Goal: Task Accomplishment & Management: Complete application form

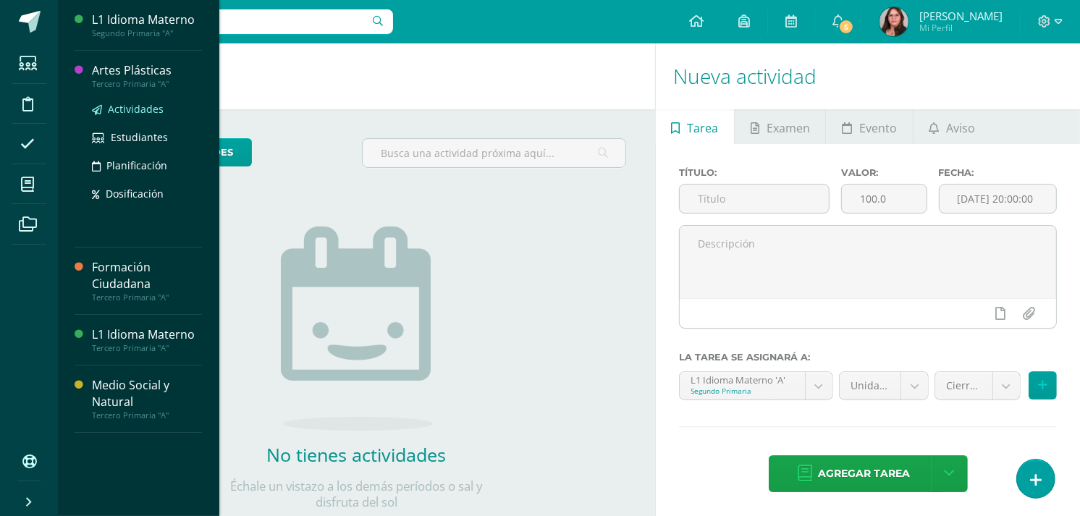
click at [143, 106] on span "Actividades" at bounding box center [136, 109] width 56 height 14
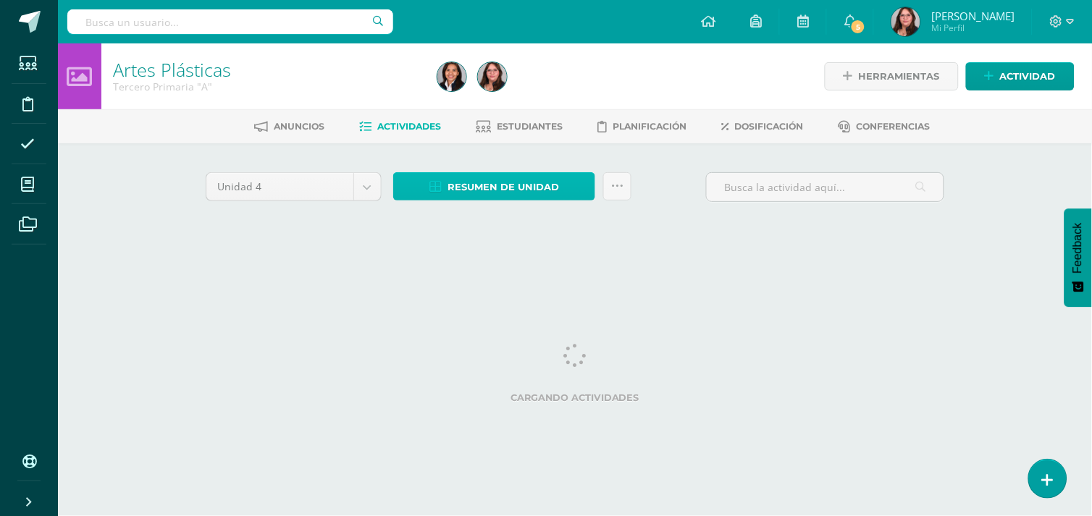
click at [533, 193] on span "Resumen de unidad" at bounding box center [502, 187] width 111 height 27
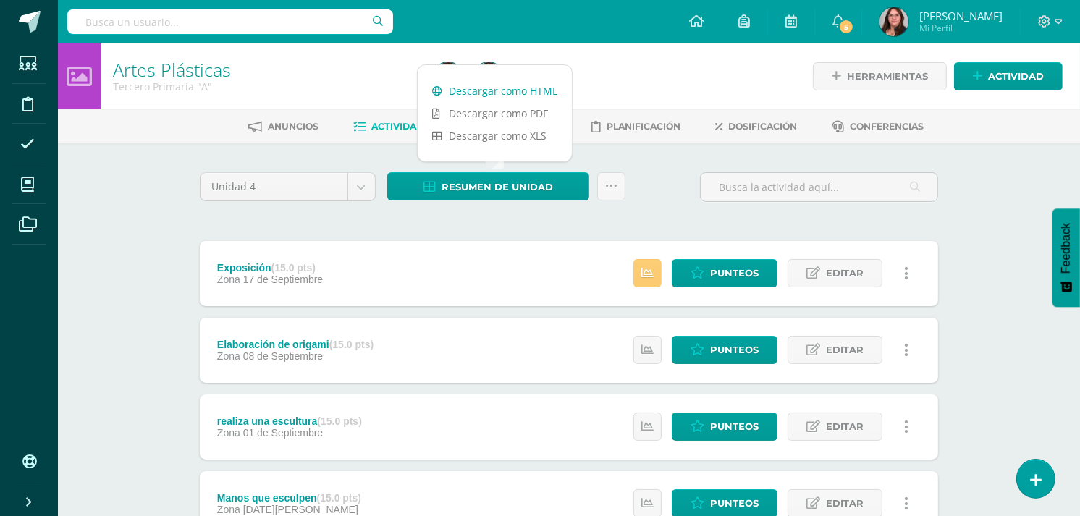
click at [524, 87] on link "Descargar como HTML" at bounding box center [495, 91] width 154 height 22
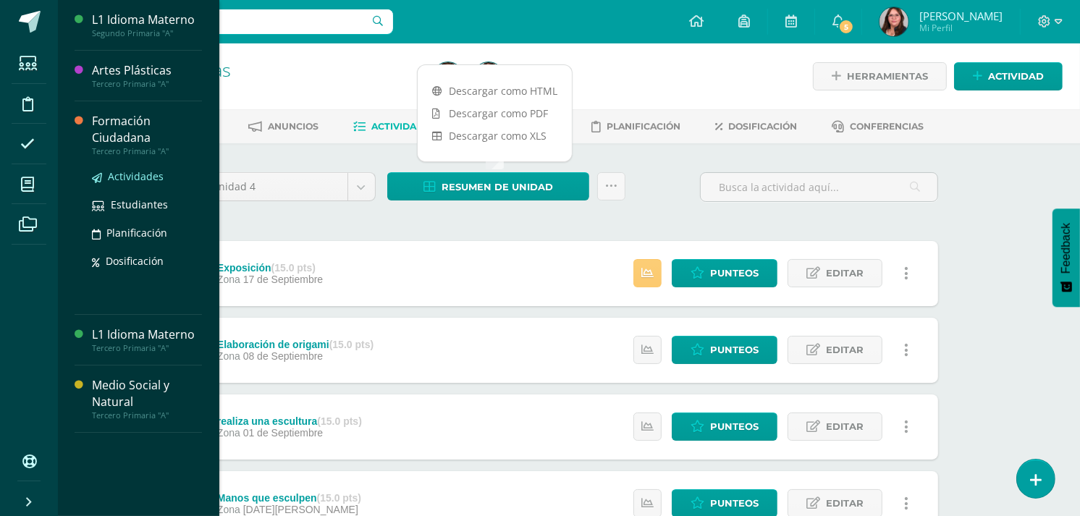
click at [127, 175] on span "Actividades" at bounding box center [136, 176] width 56 height 14
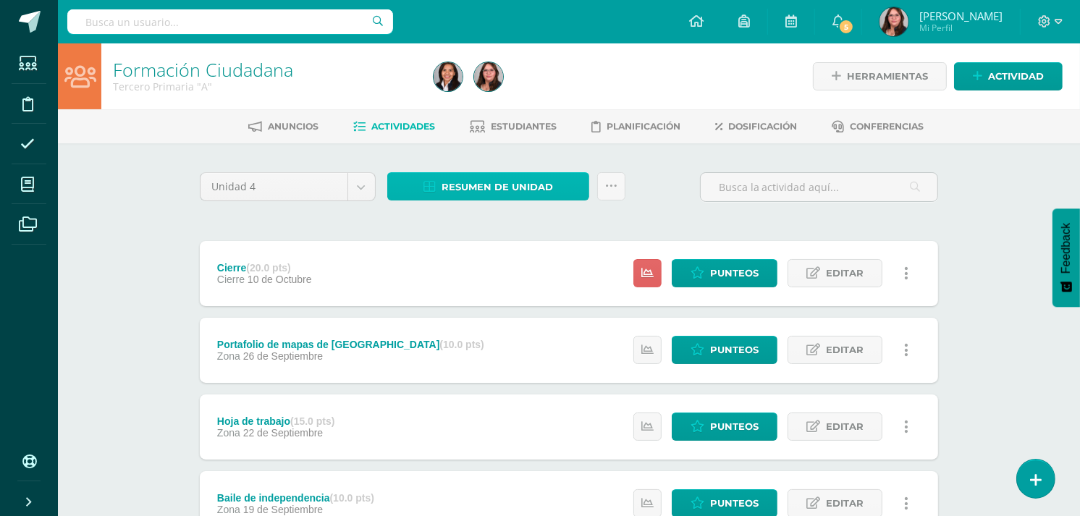
click at [530, 174] on span "Resumen de unidad" at bounding box center [497, 187] width 111 height 27
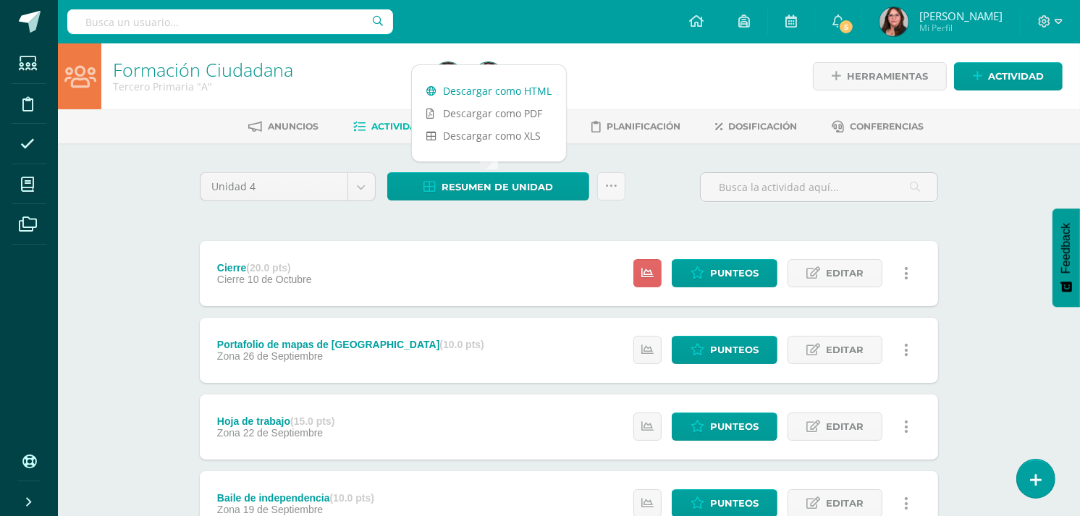
click at [496, 88] on link "Descargar como HTML" at bounding box center [489, 91] width 154 height 22
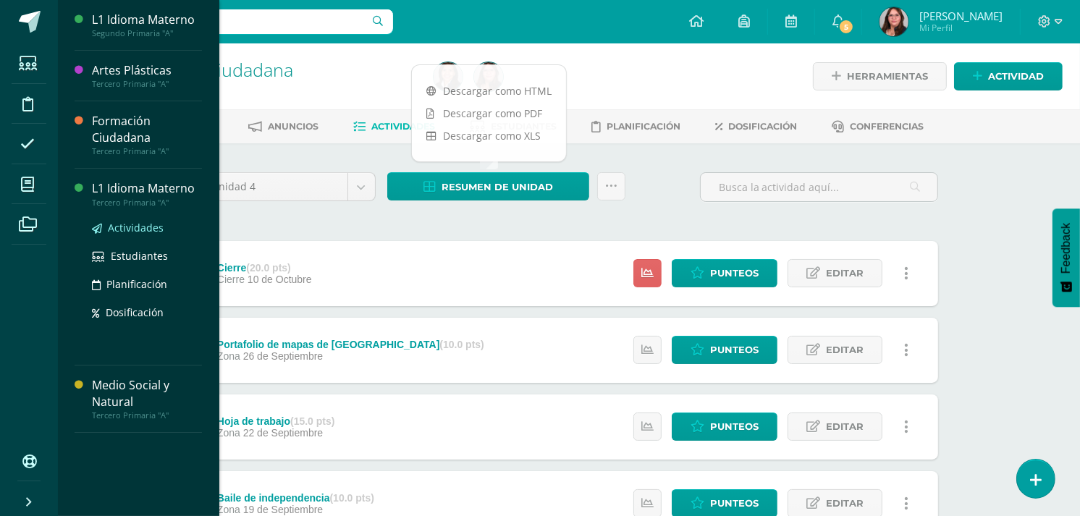
click at [142, 222] on span "Actividades" at bounding box center [136, 228] width 56 height 14
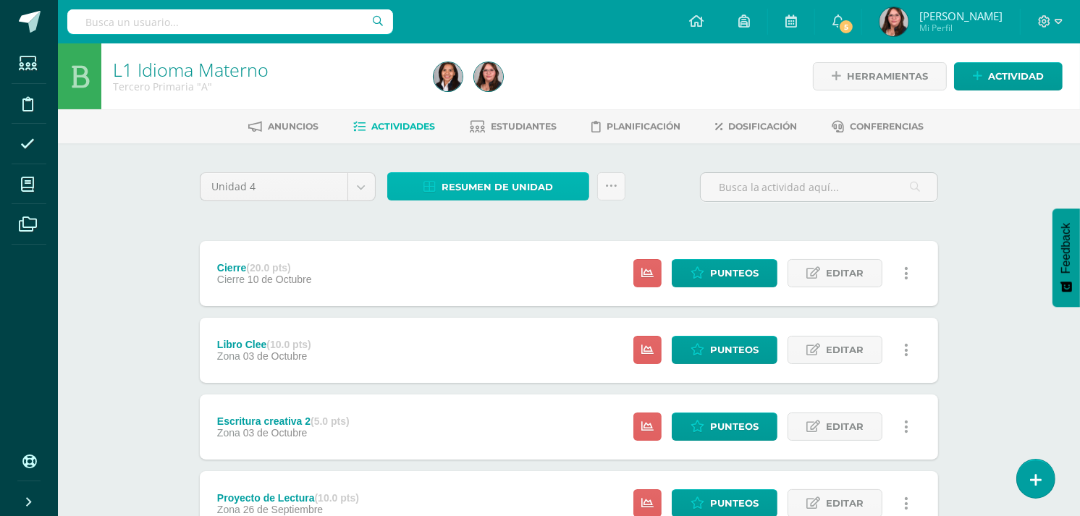
click at [440, 182] on link "Resumen de unidad" at bounding box center [488, 186] width 202 height 28
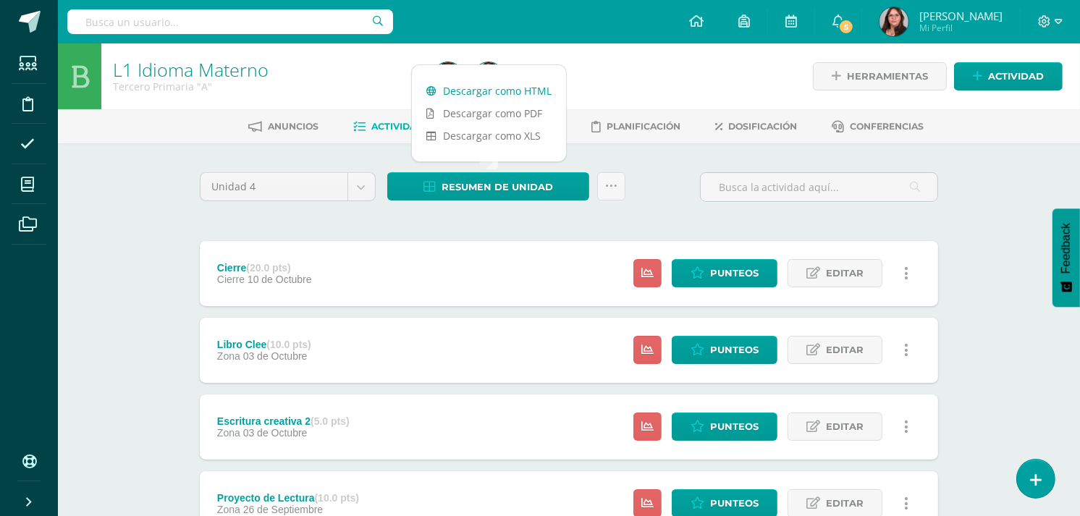
click at [497, 80] on link "Descargar como HTML" at bounding box center [489, 91] width 154 height 22
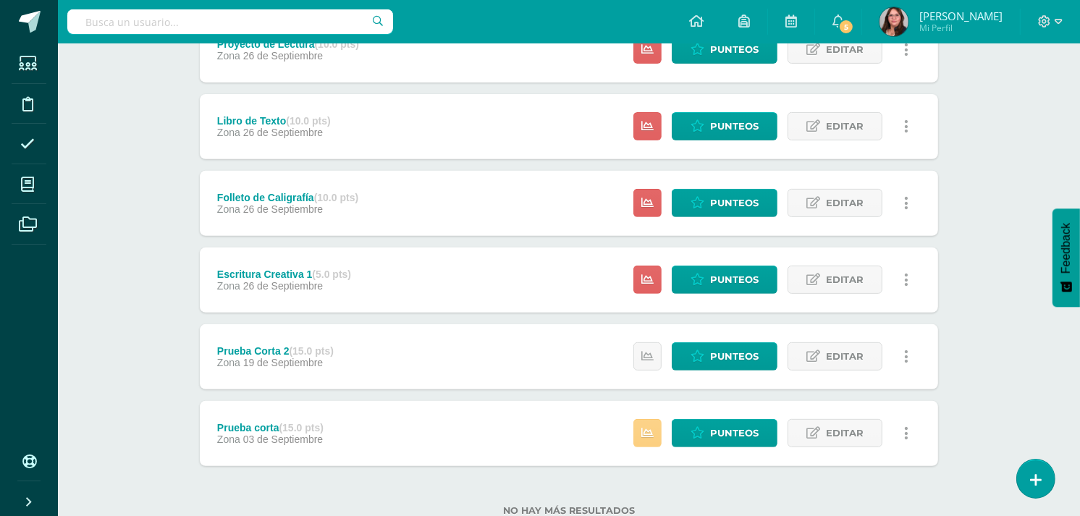
scroll to position [482, 0]
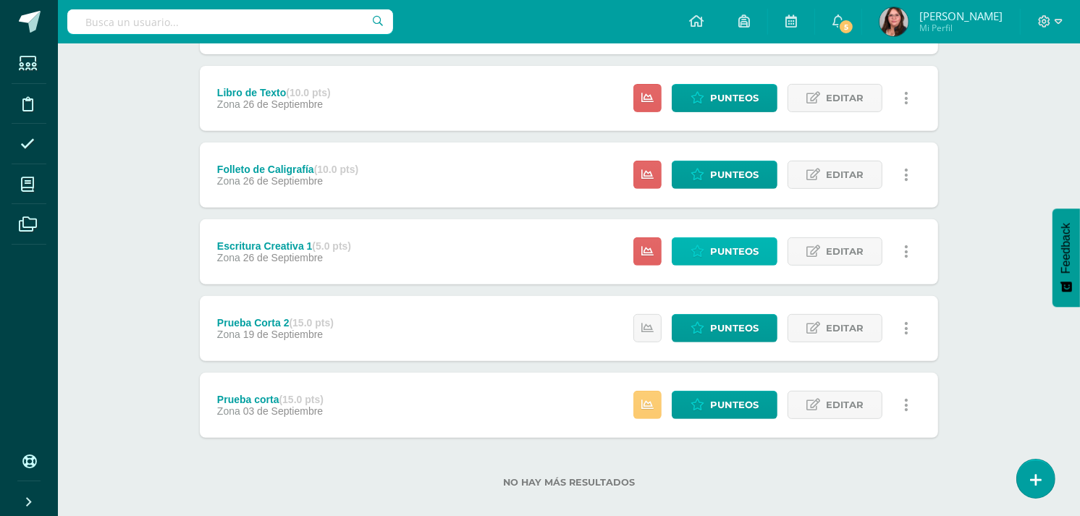
click at [746, 262] on span "Punteos" at bounding box center [734, 251] width 49 height 27
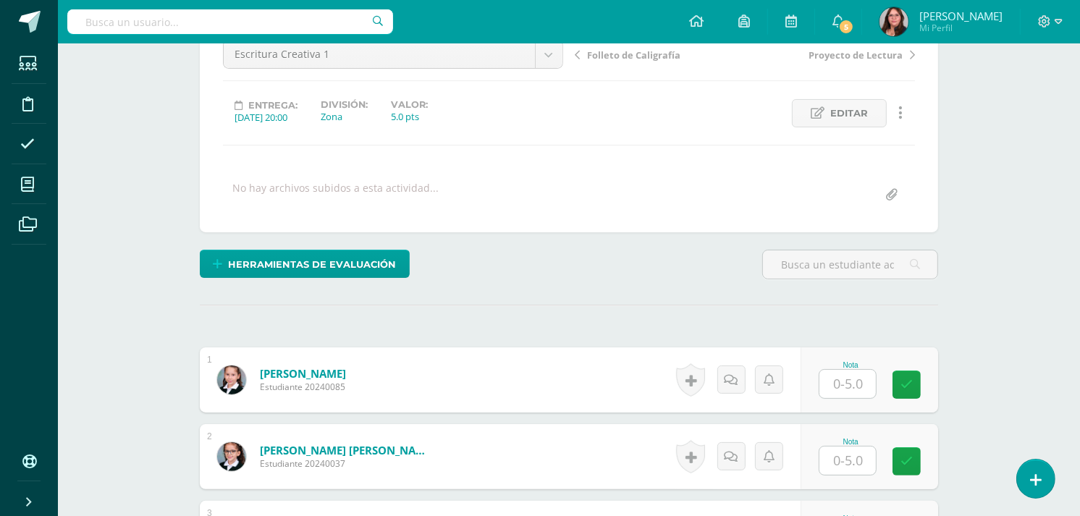
scroll to position [156, 0]
click at [845, 362] on div "Nota" at bounding box center [851, 365] width 64 height 8
click at [845, 389] on input "text" at bounding box center [847, 383] width 56 height 28
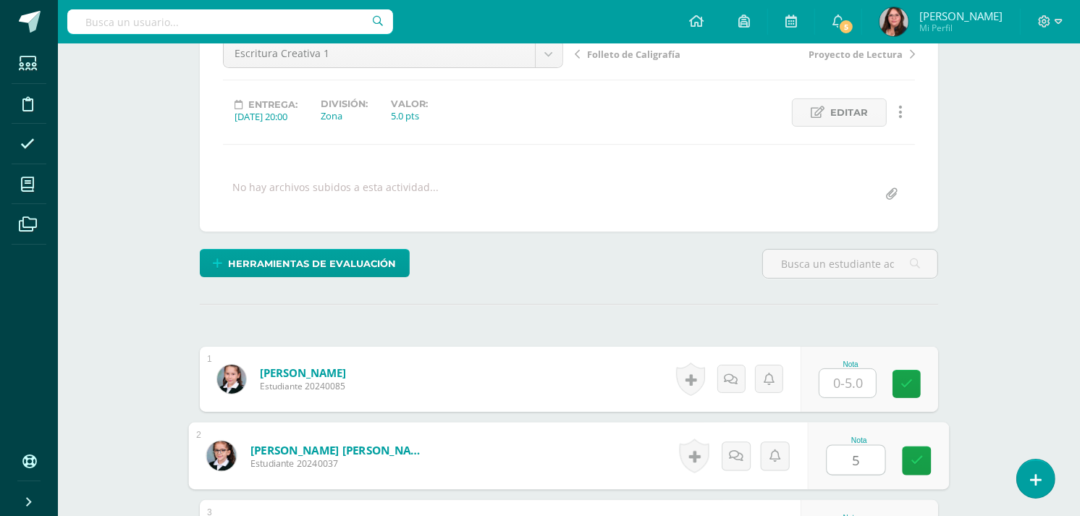
type input "5"
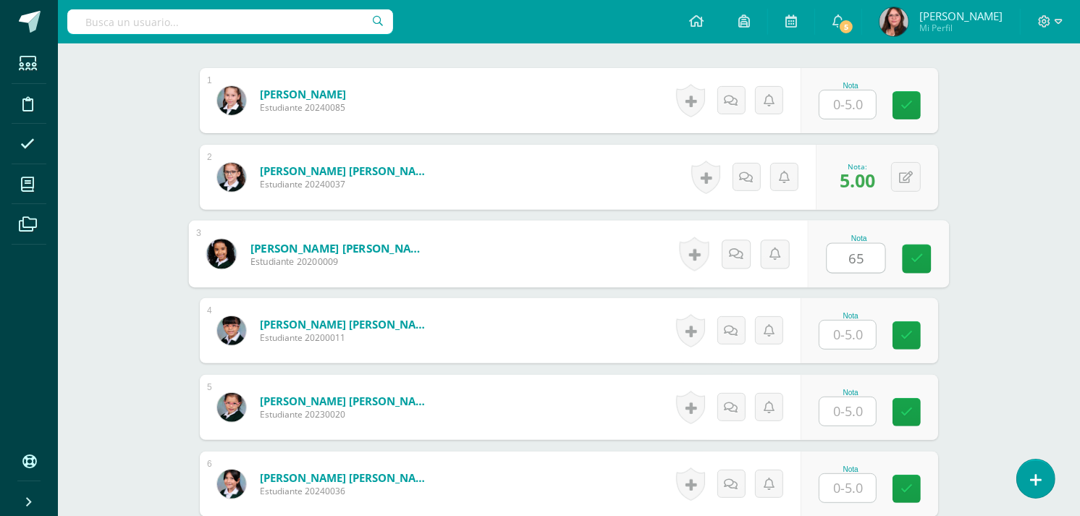
type input "6"
click at [841, 90] on div at bounding box center [848, 105] width 58 height 30
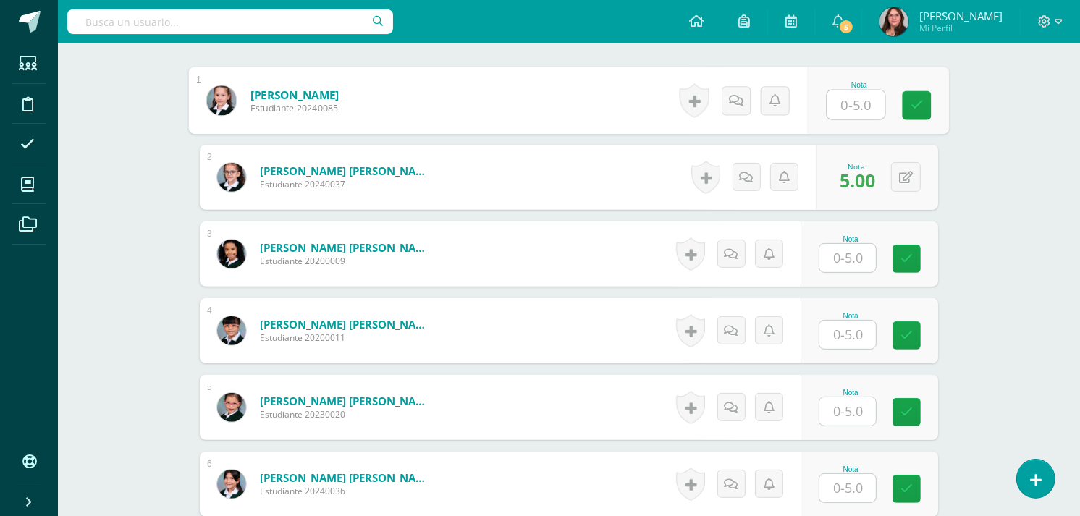
click at [840, 106] on input "text" at bounding box center [856, 104] width 58 height 29
type input "5"
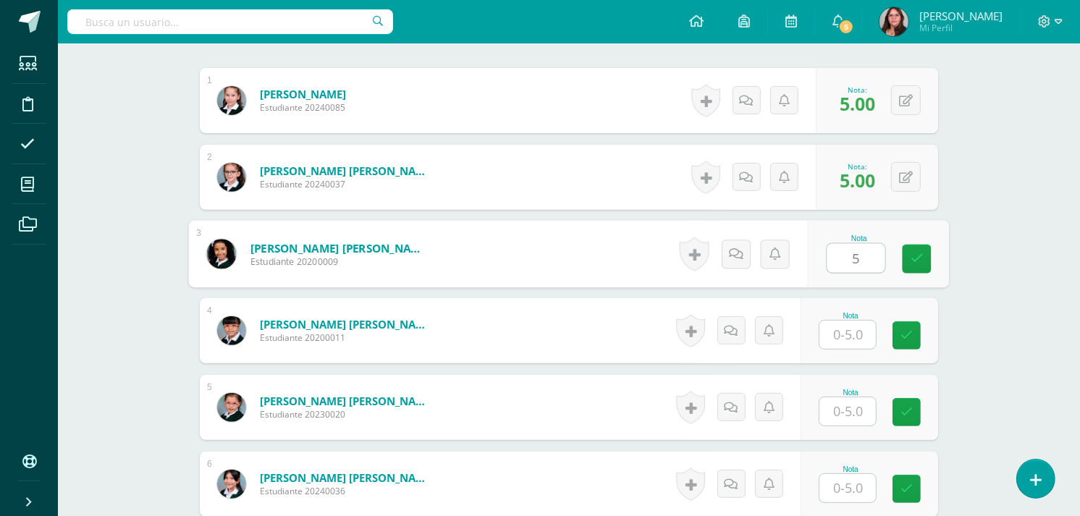
type input "5"
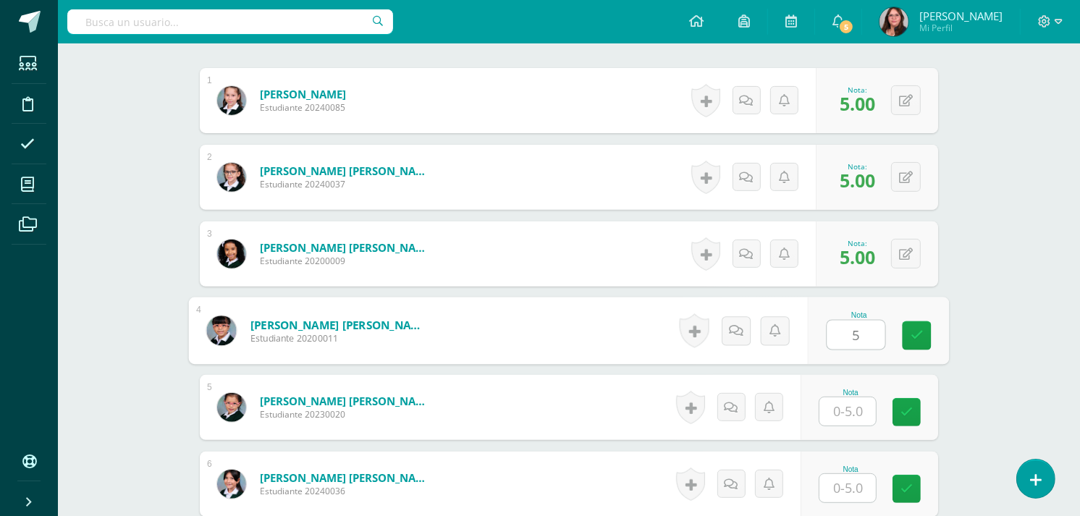
type input "5"
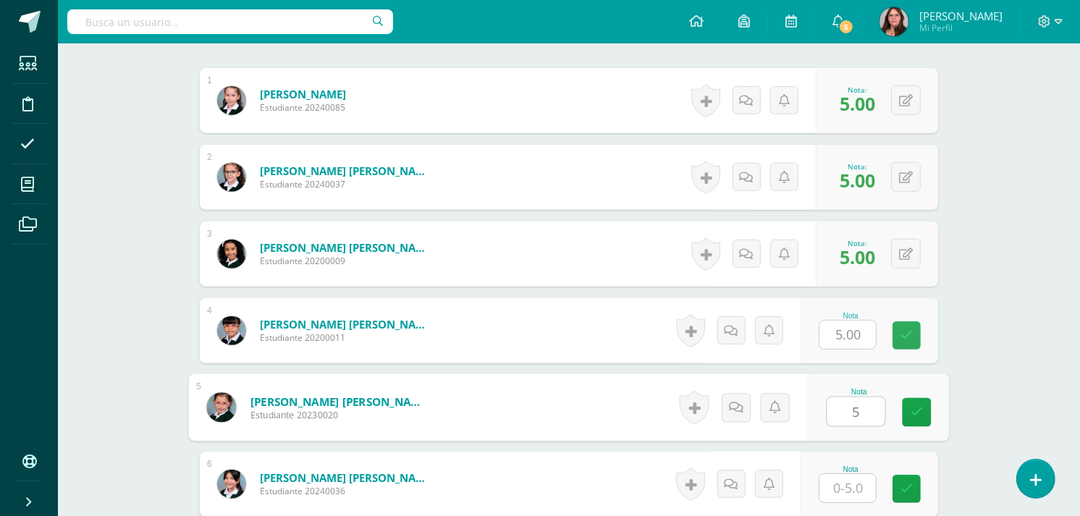
type input "5"
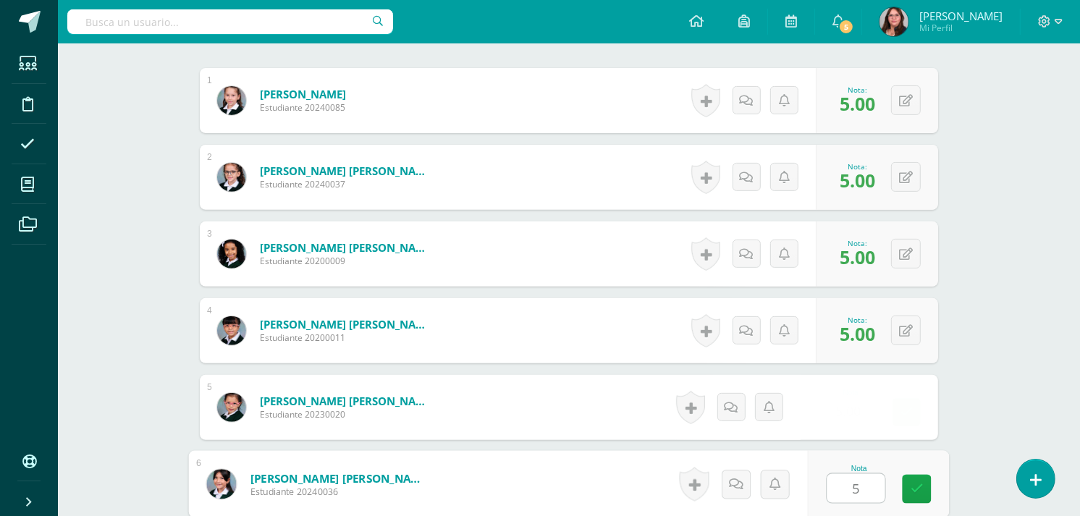
type input "5"
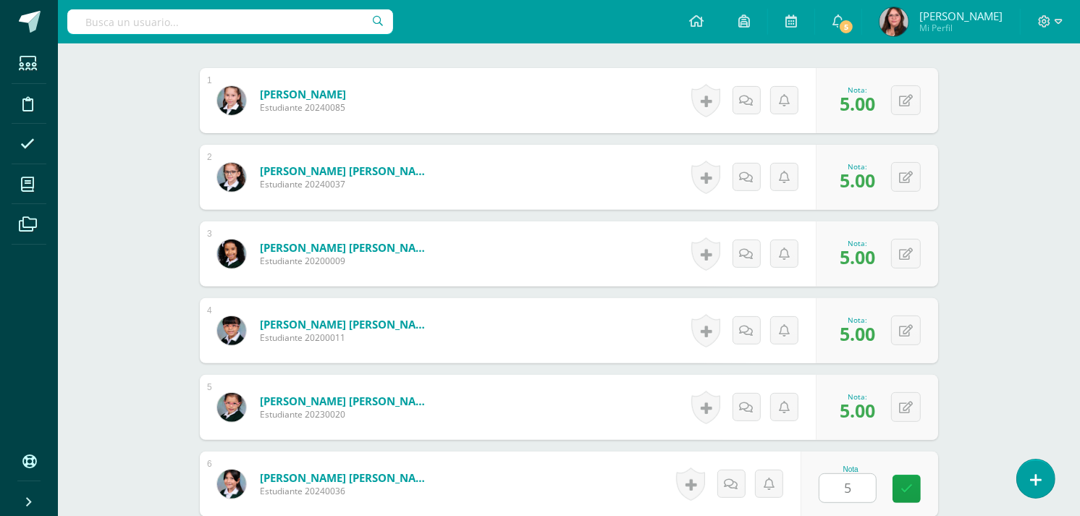
scroll to position [741, 0]
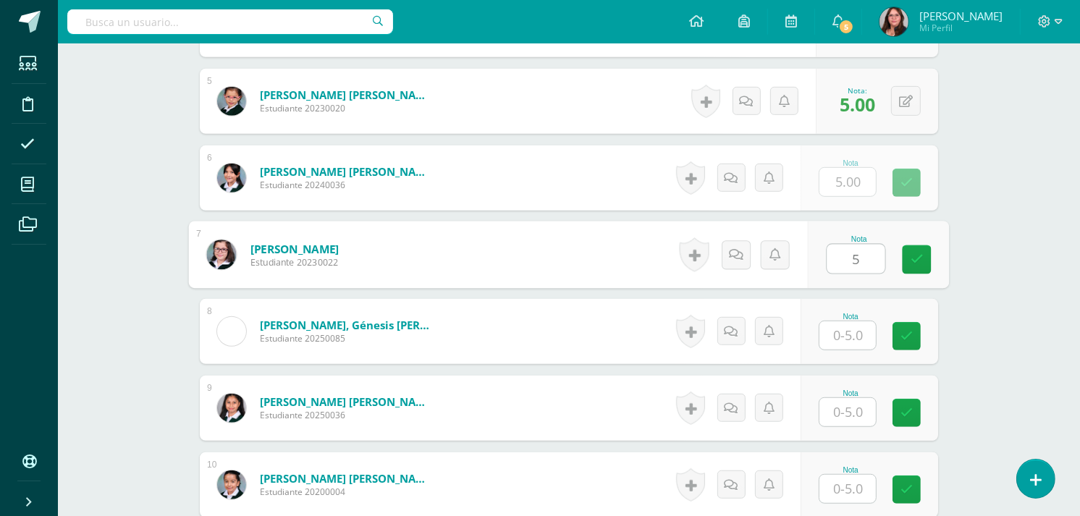
type input "5"
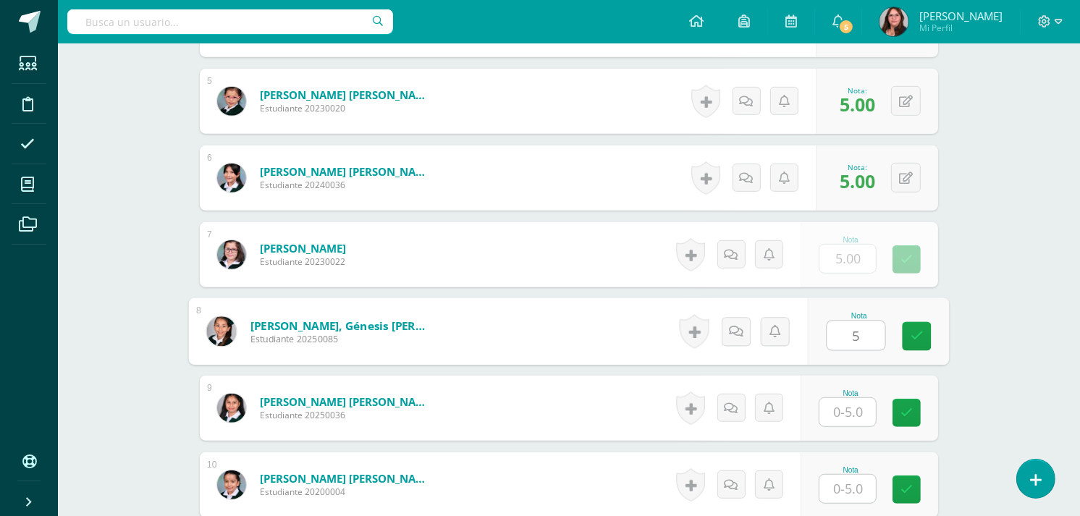
type input "5"
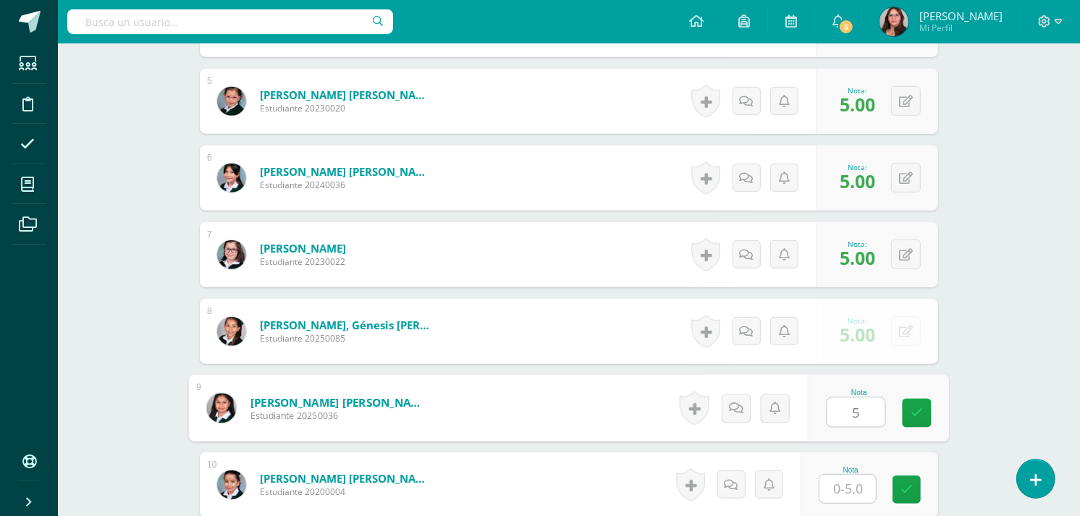
type input "5"
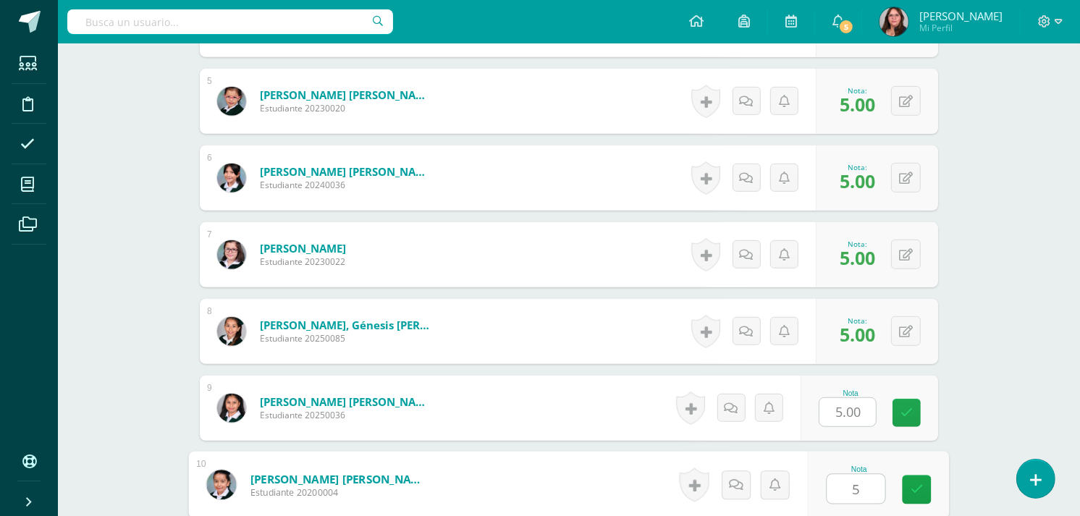
type input "5"
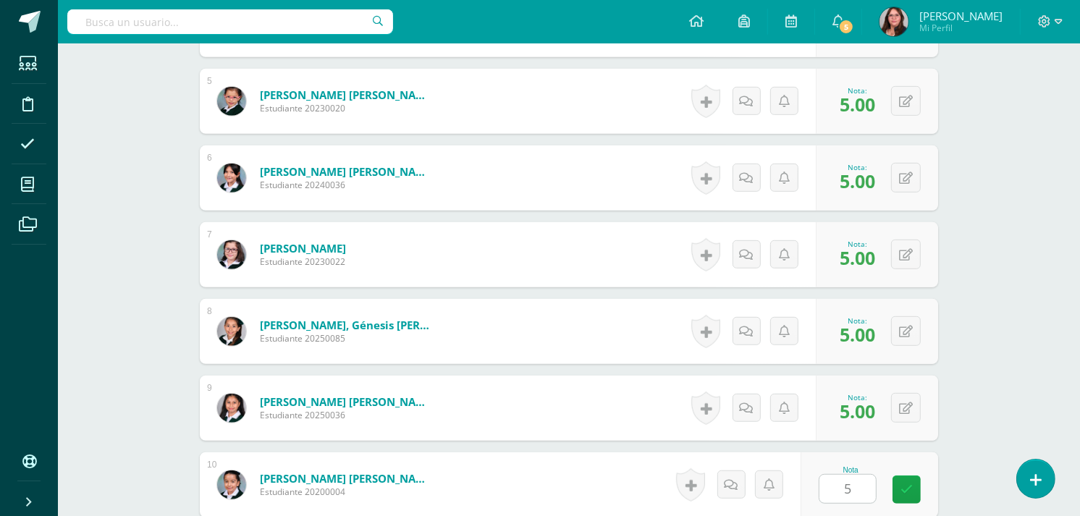
scroll to position [1048, 0]
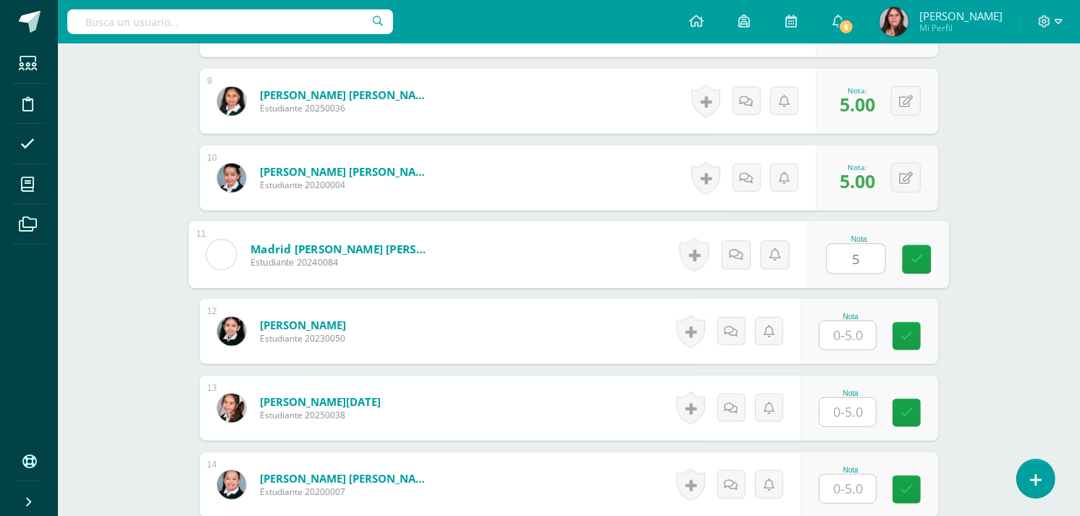
type input "5"
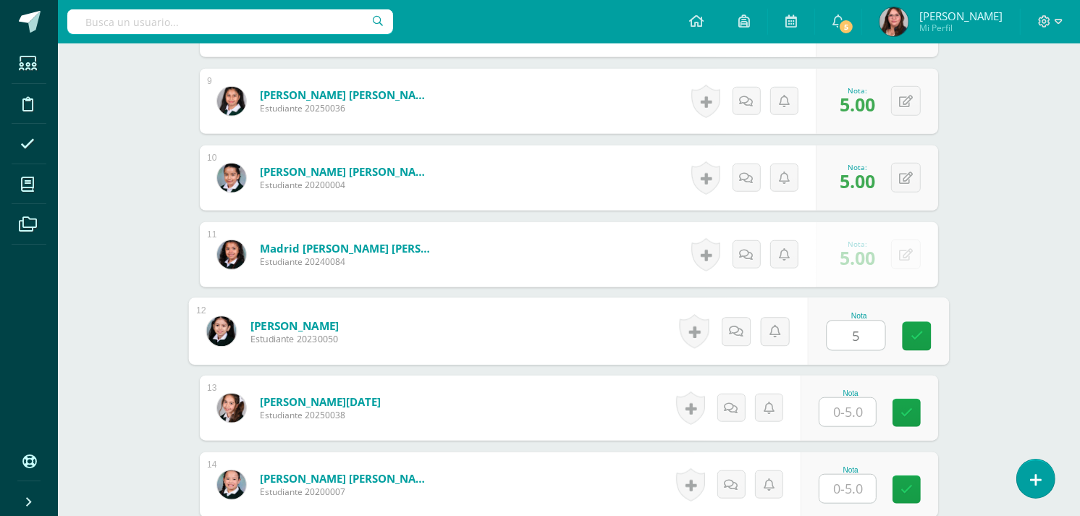
type input "5"
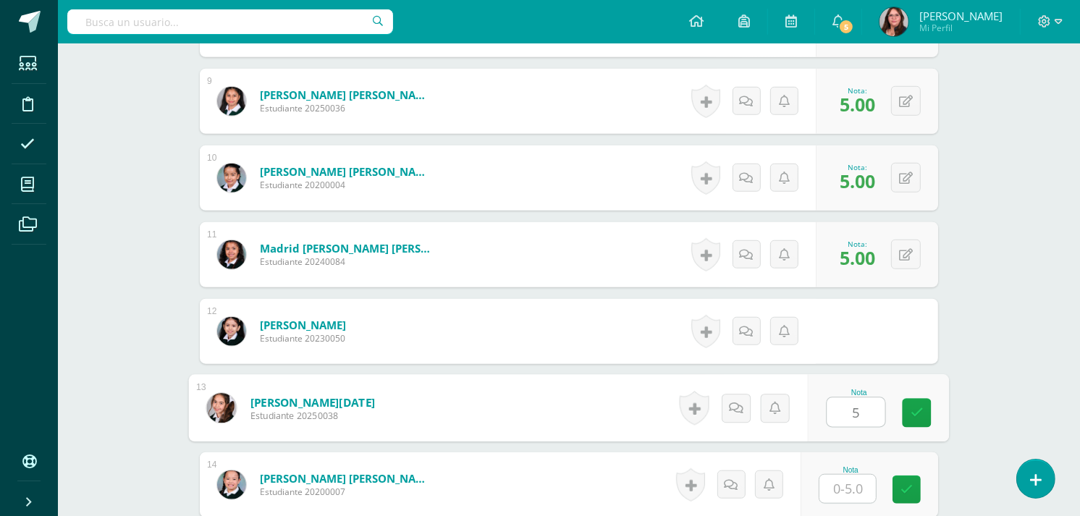
type input "5"
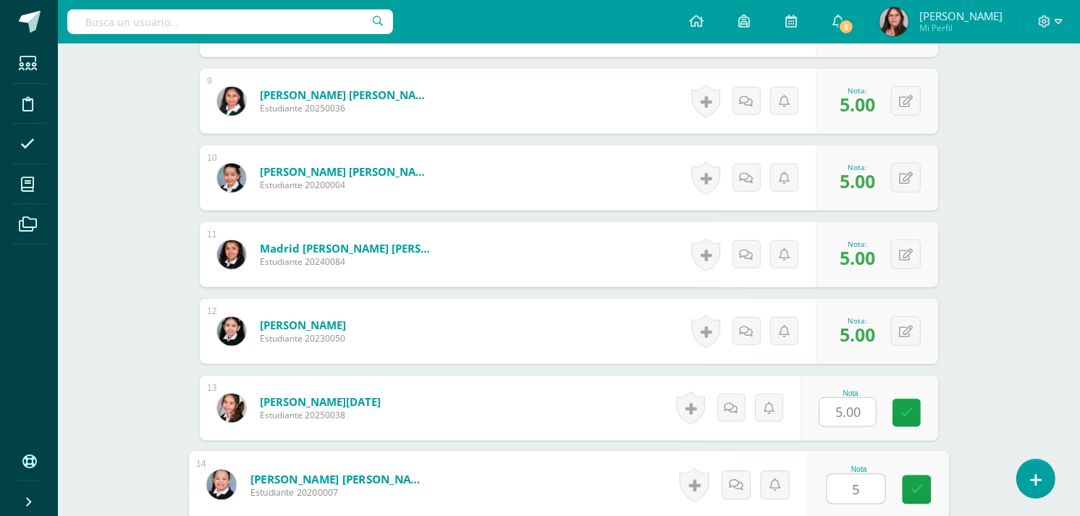
type input "5"
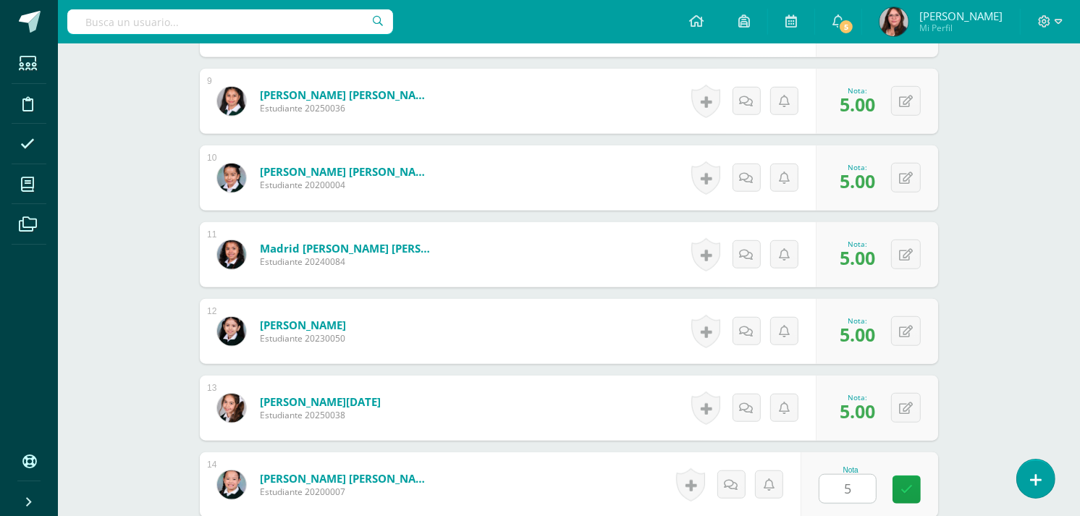
scroll to position [1355, 0]
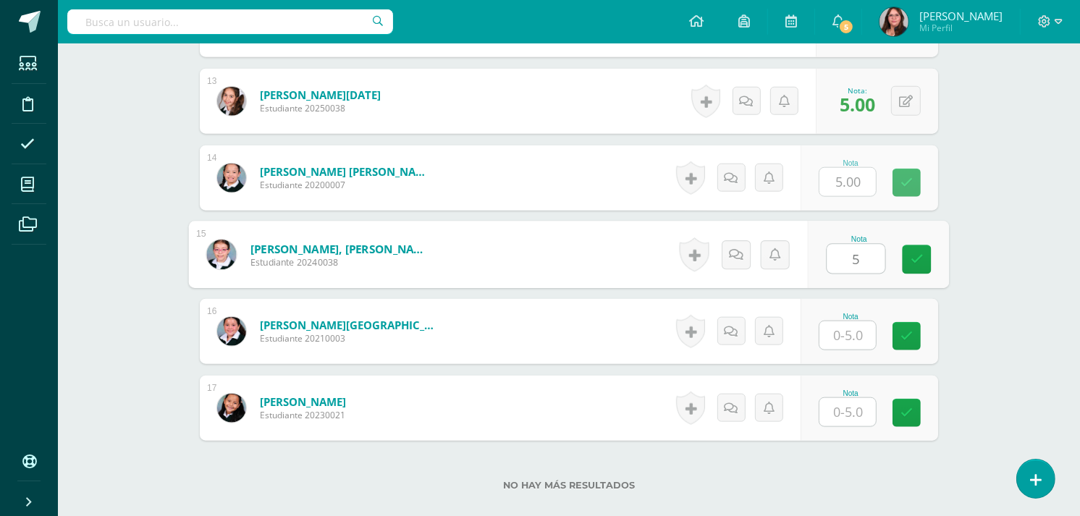
type input "5"
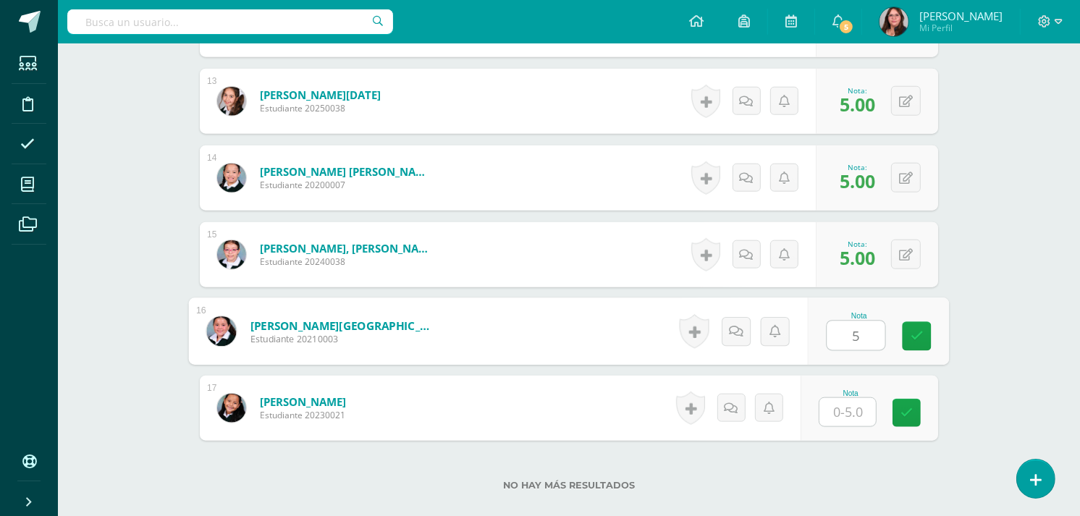
type input "5"
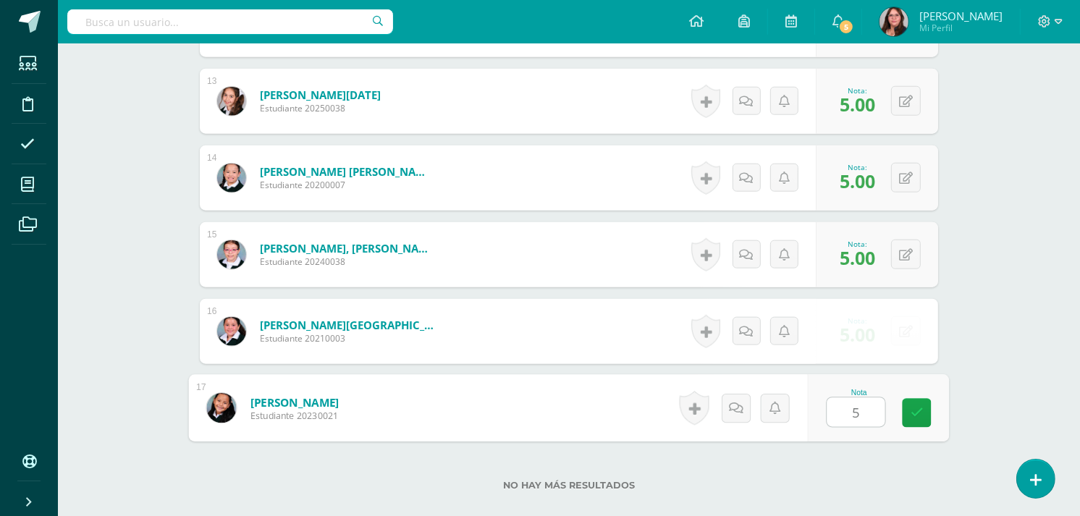
type input "5"
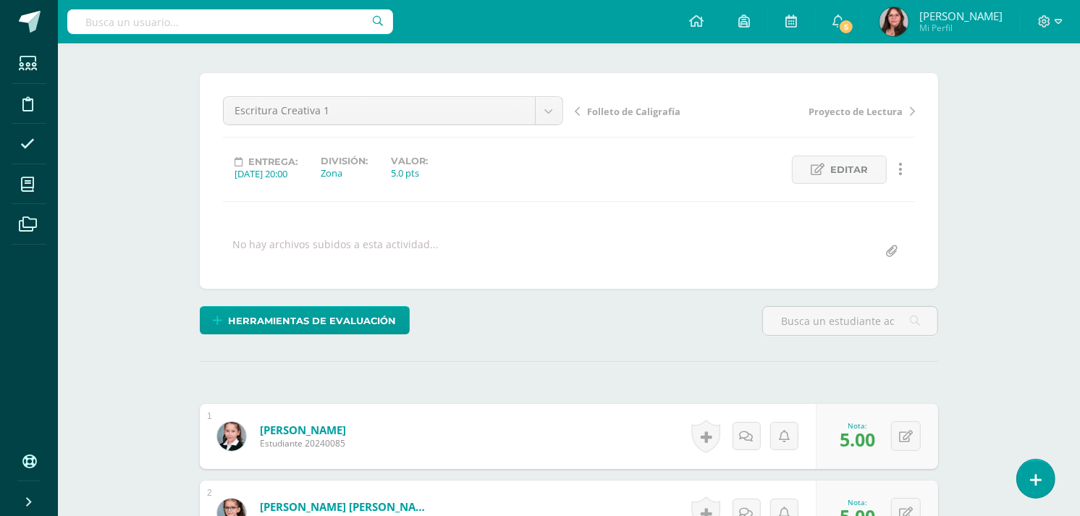
scroll to position [0, 0]
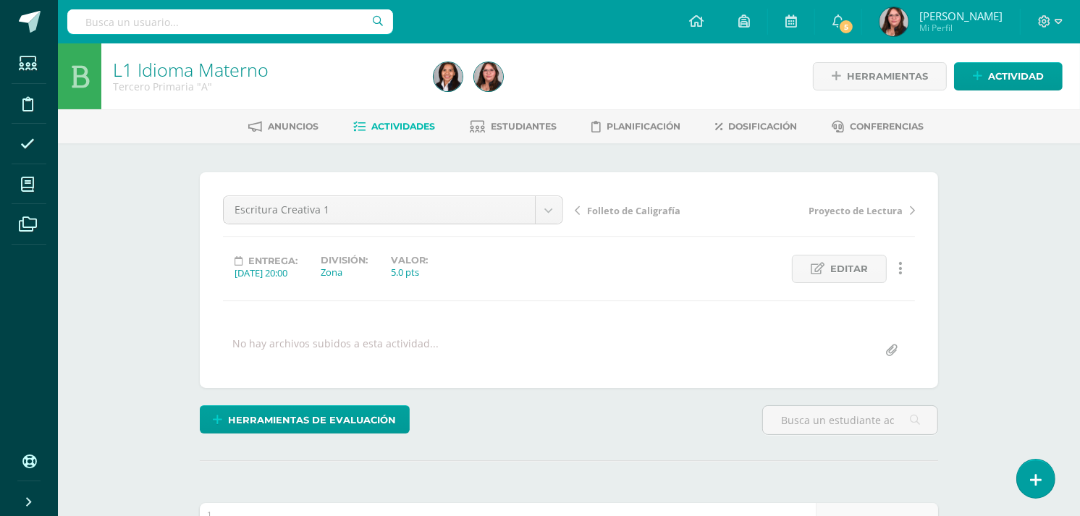
click at [628, 214] on span "Folleto de Caligrafía" at bounding box center [633, 210] width 93 height 13
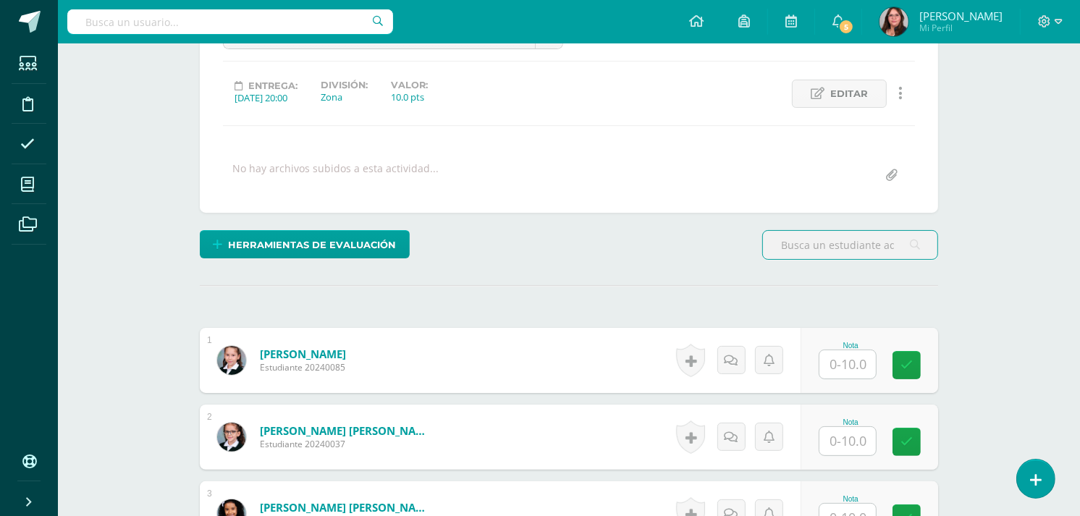
scroll to position [243, 0]
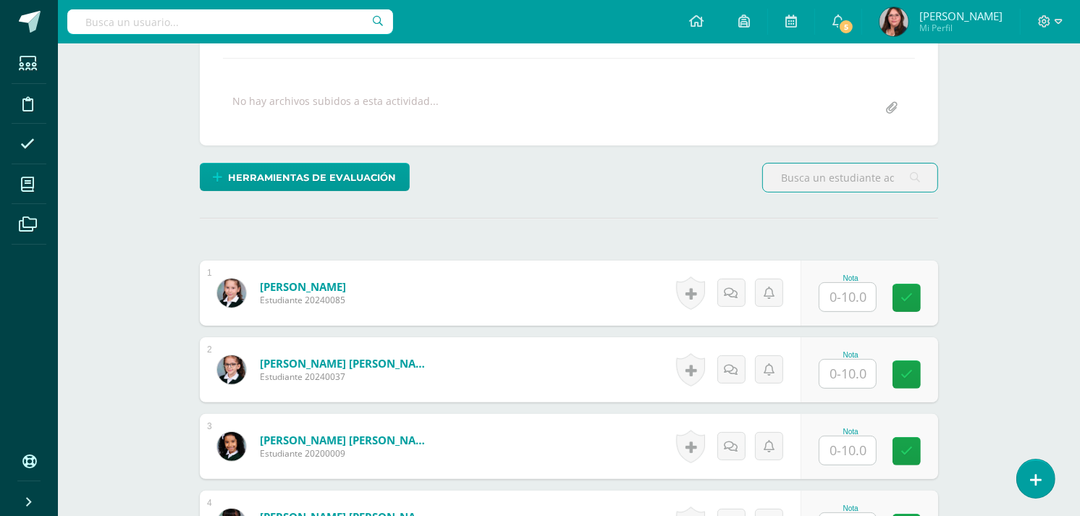
click at [836, 300] on input "text" at bounding box center [847, 297] width 56 height 28
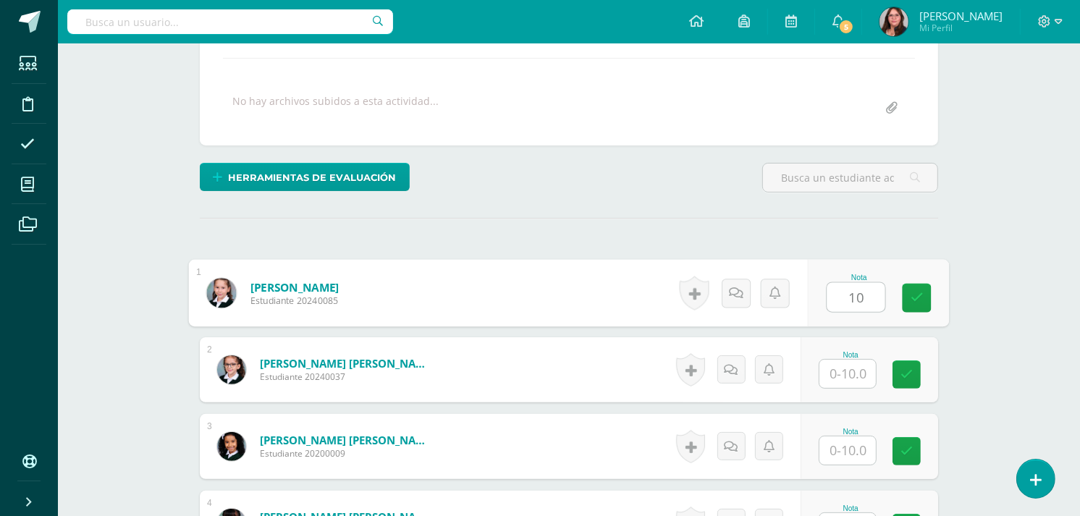
type input "10"
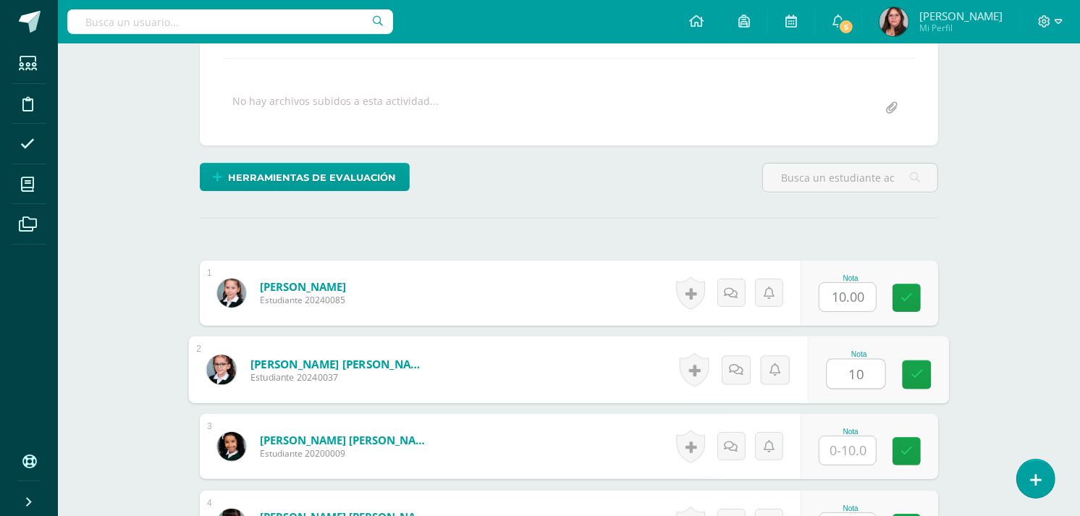
type input "10"
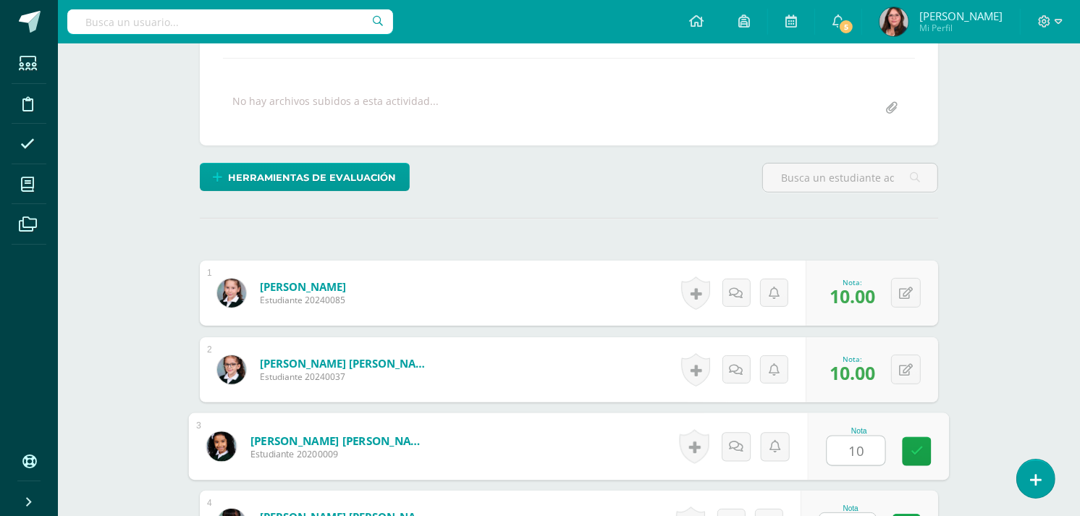
type input "10"
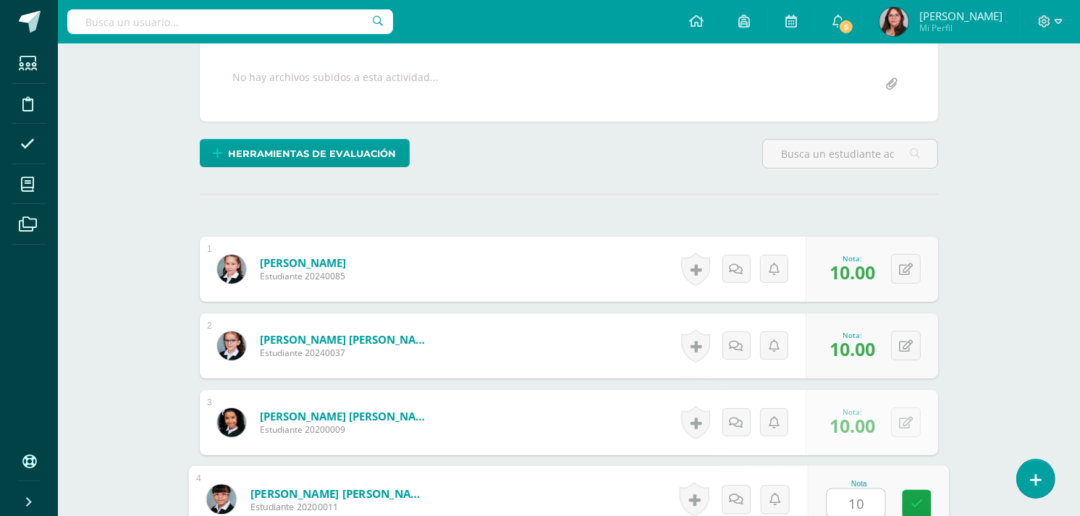
type input "10"
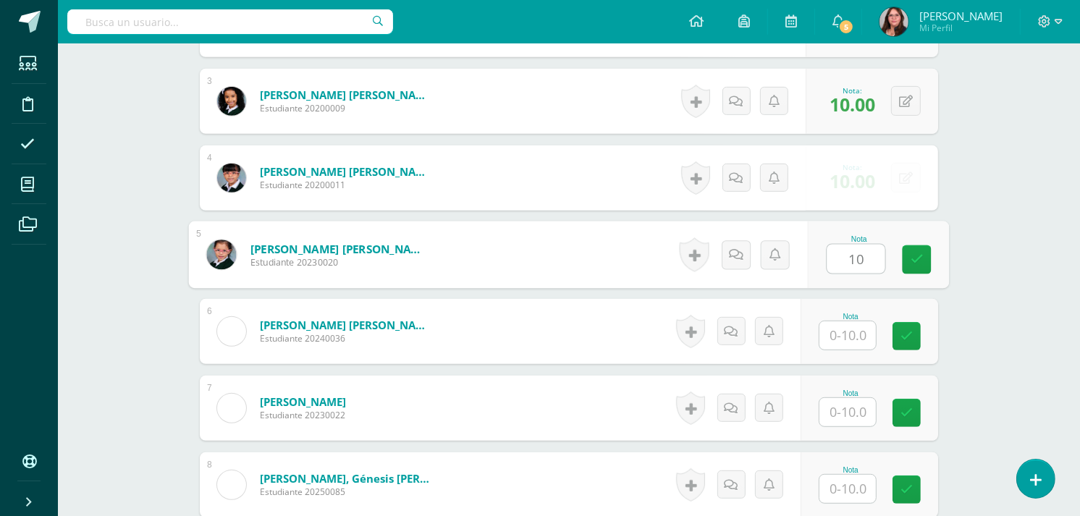
type input "10"
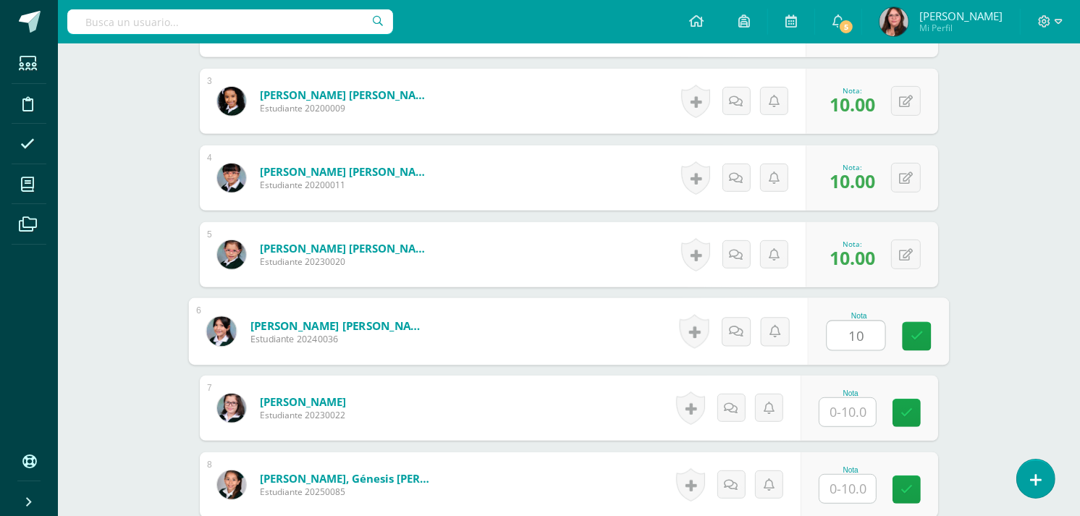
type input "10"
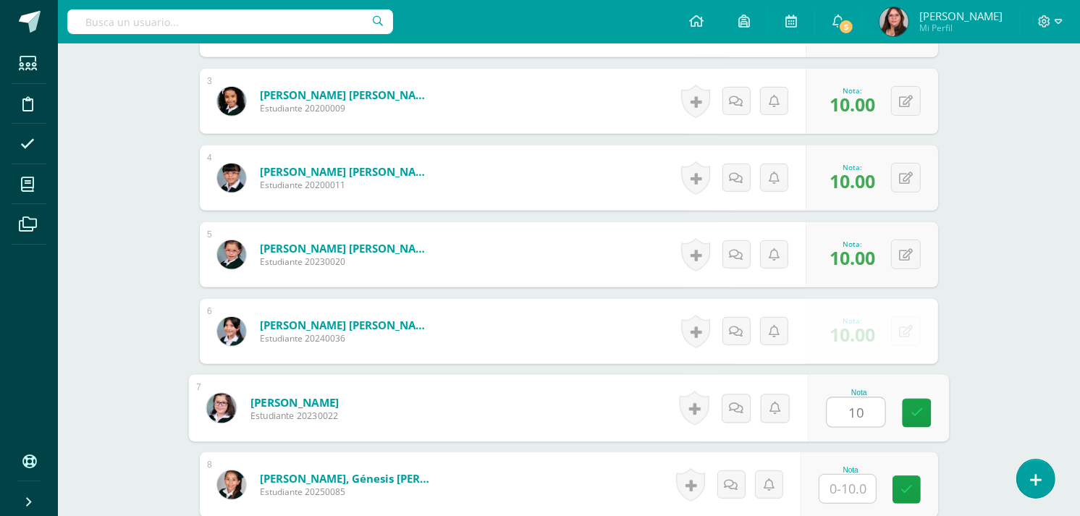
type input "10"
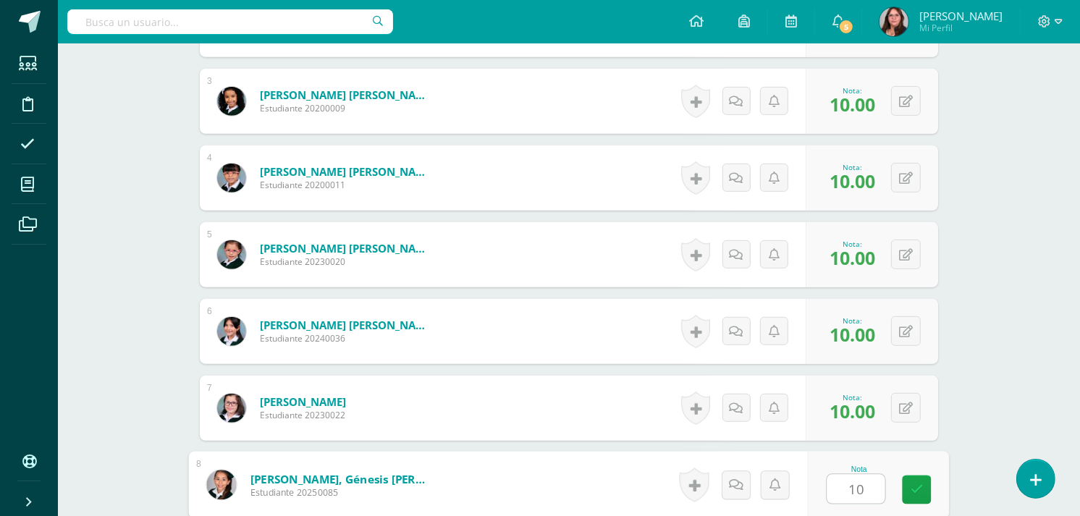
type input "10"
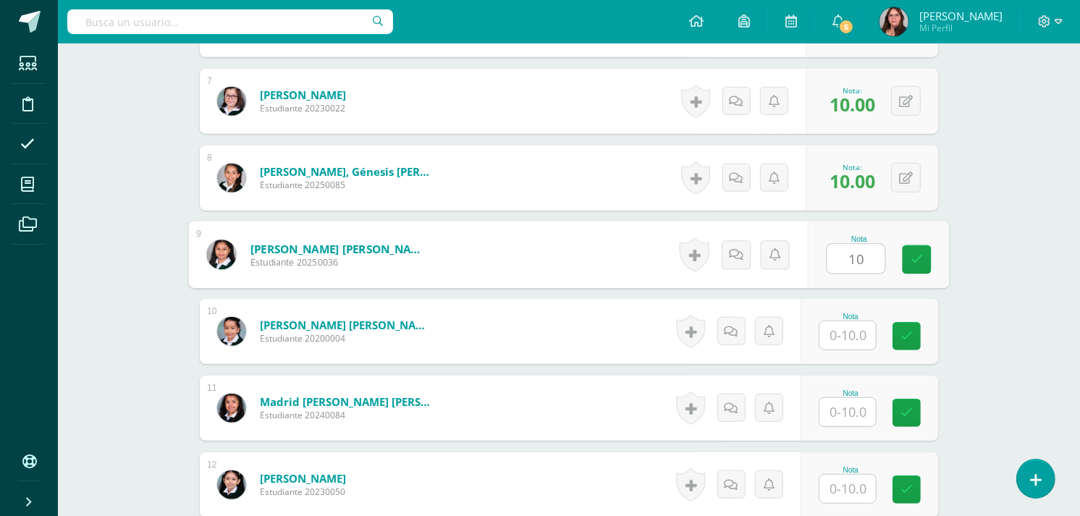
type input "10"
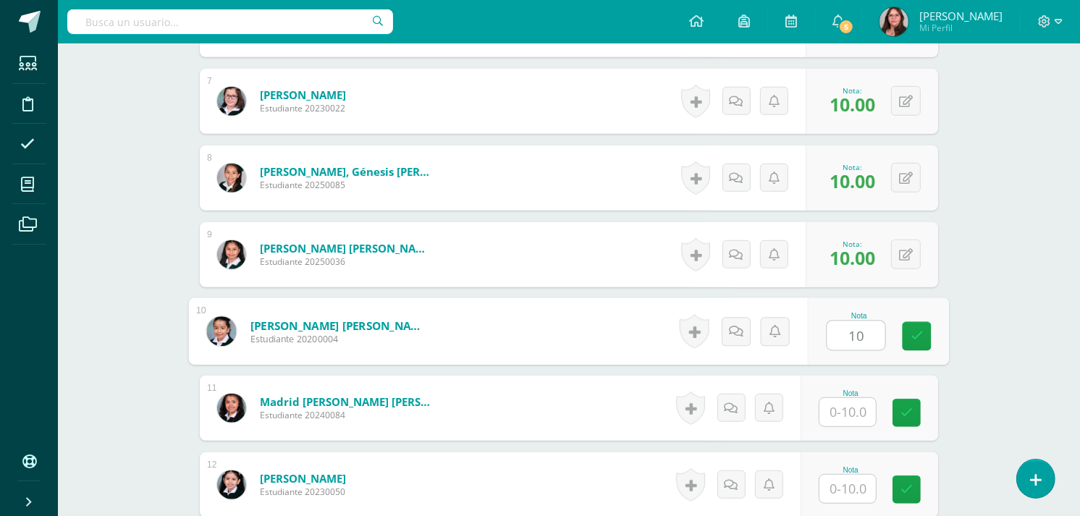
type input "10"
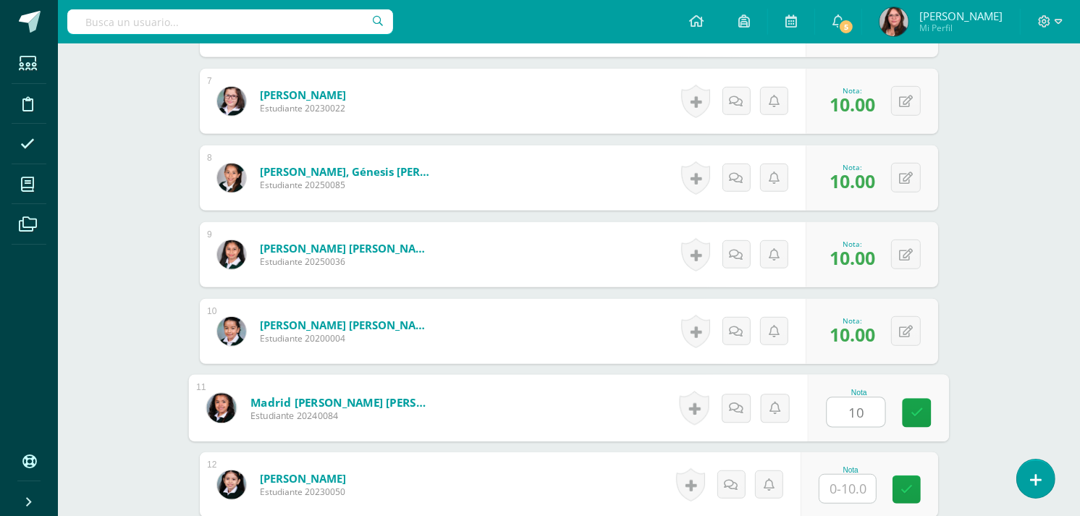
type input "10"
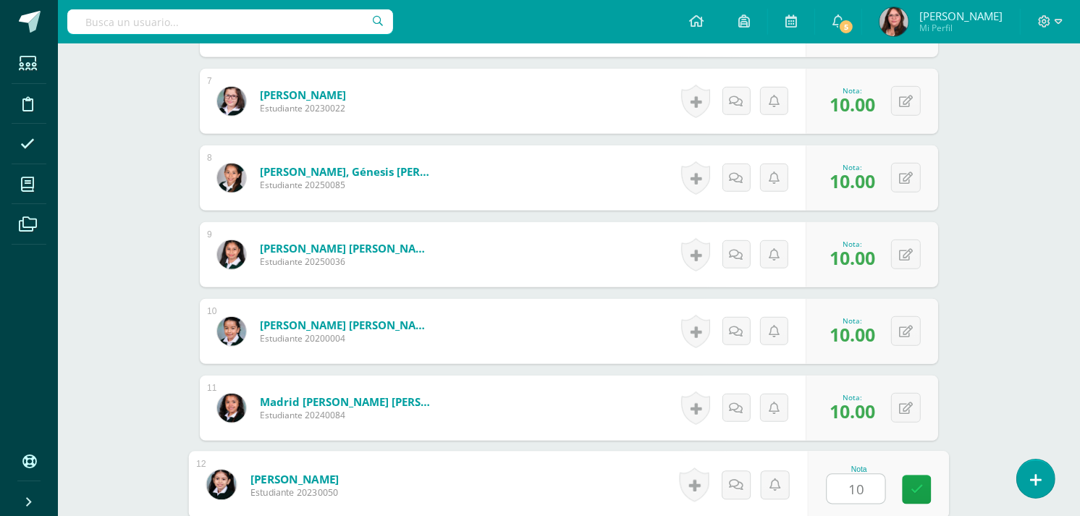
type input "10"
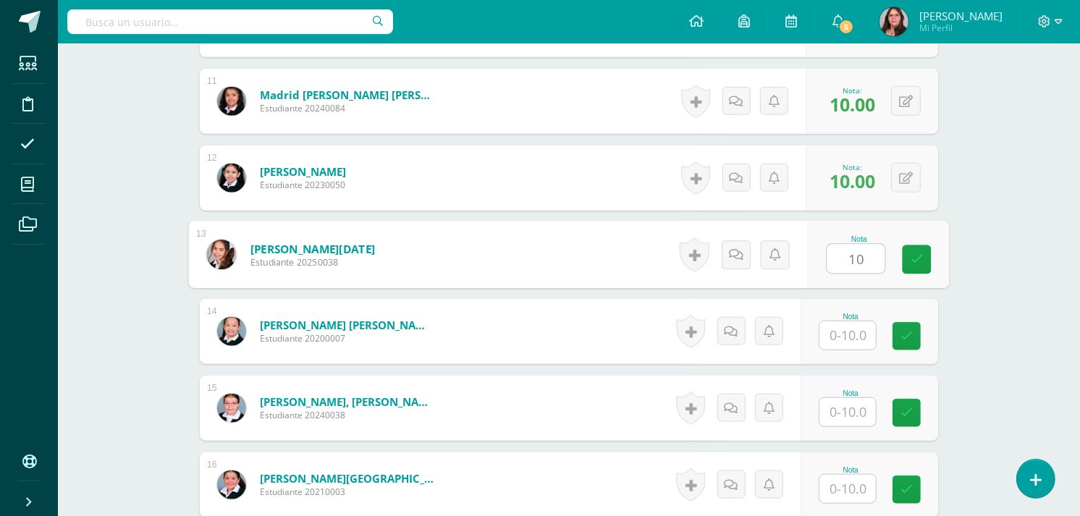
type input "10"
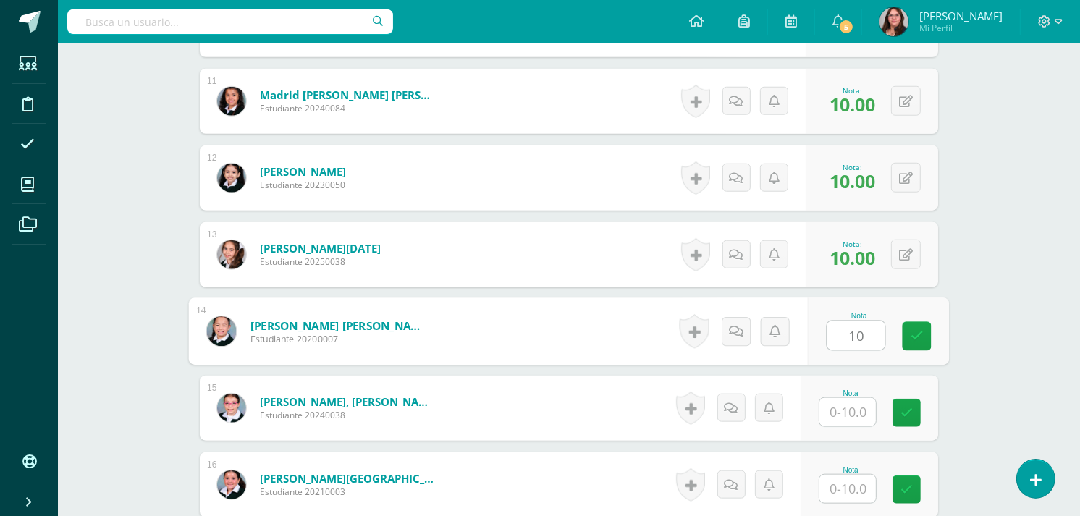
type input "10"
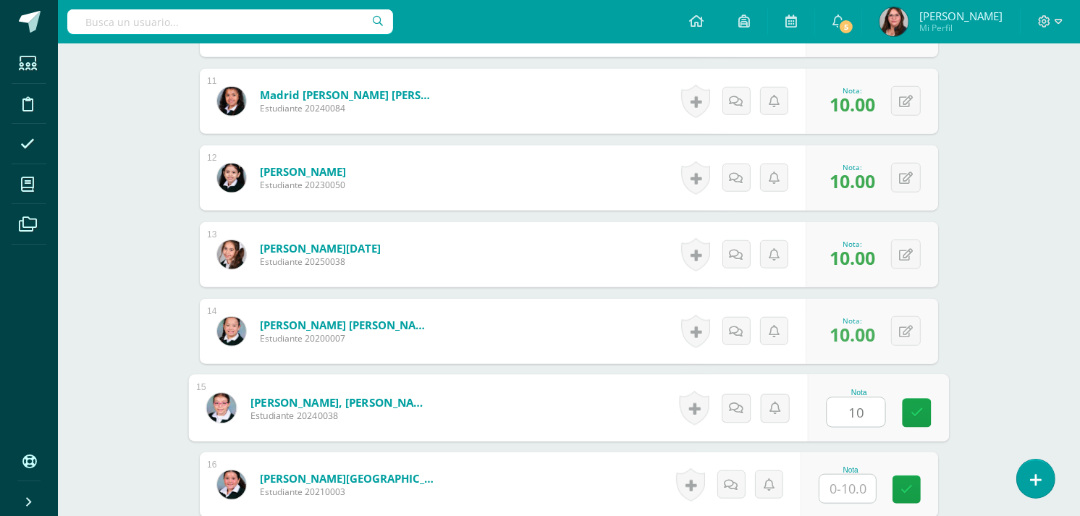
type input "10"
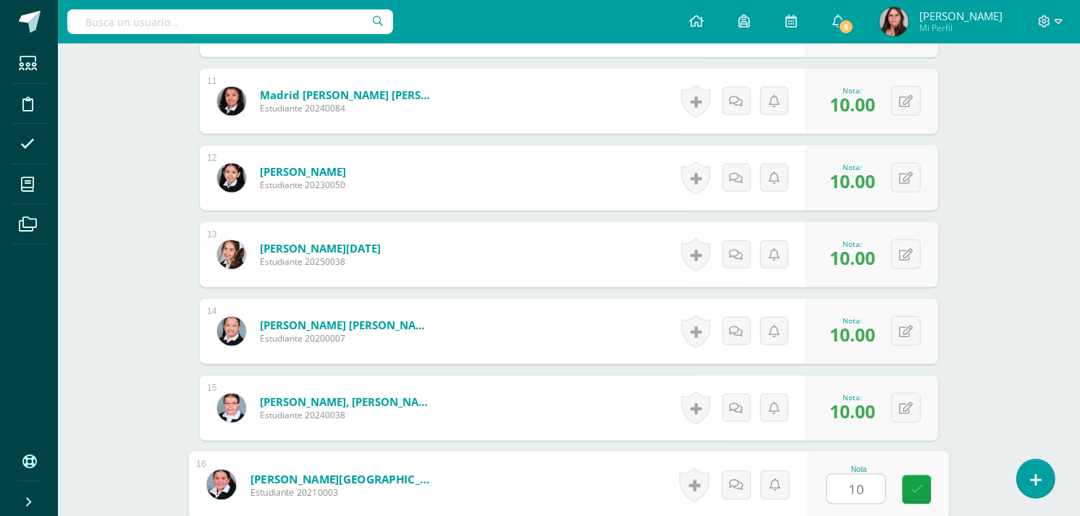
type input "10"
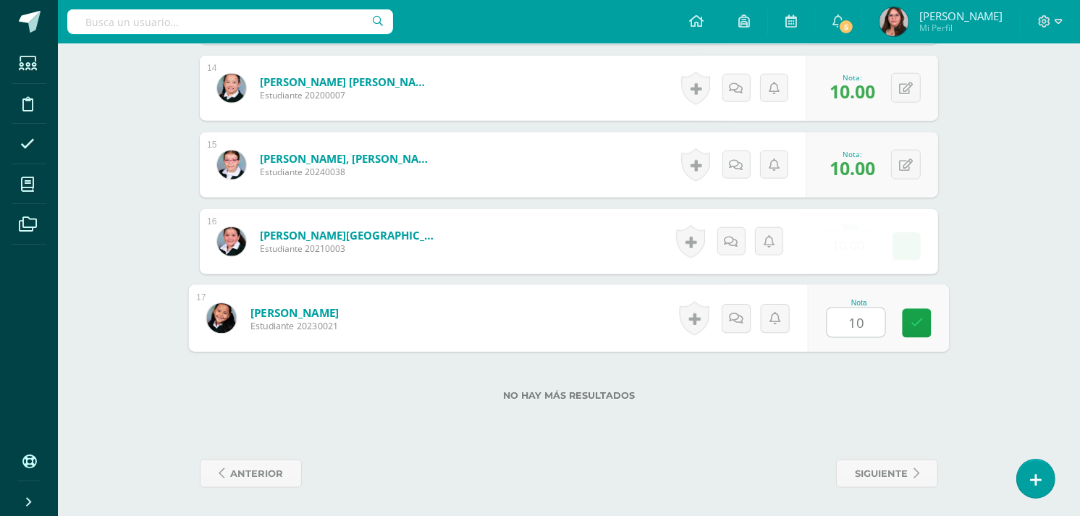
type input "10"
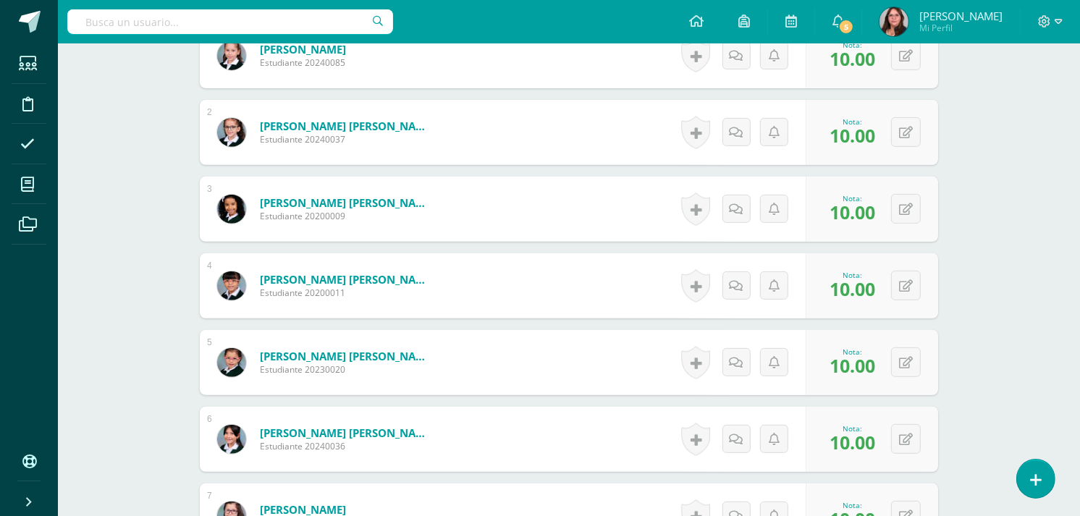
scroll to position [0, 0]
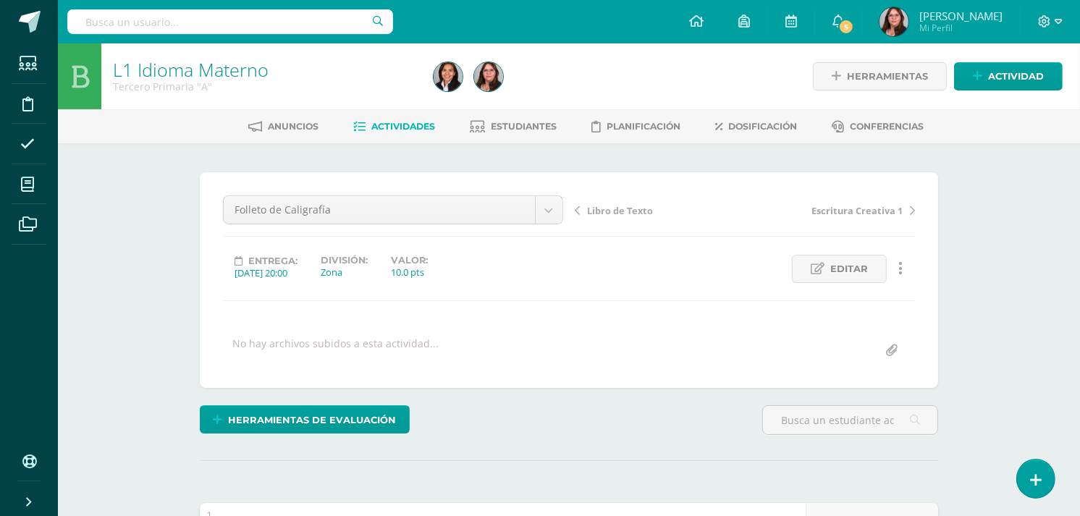
click at [633, 200] on div "Libro de Texto Escritura Creativa 1" at bounding box center [745, 215] width 352 height 41
click at [624, 214] on span "Libro de Texto" at bounding box center [620, 210] width 66 height 13
click at [423, 129] on span "Actividades" at bounding box center [404, 125] width 64 height 11
click at [401, 290] on div "Libro de Texto Cierre Libro Clee Escritura creativa 2 Libro de Texto Folleto de…" at bounding box center [569, 279] width 692 height 169
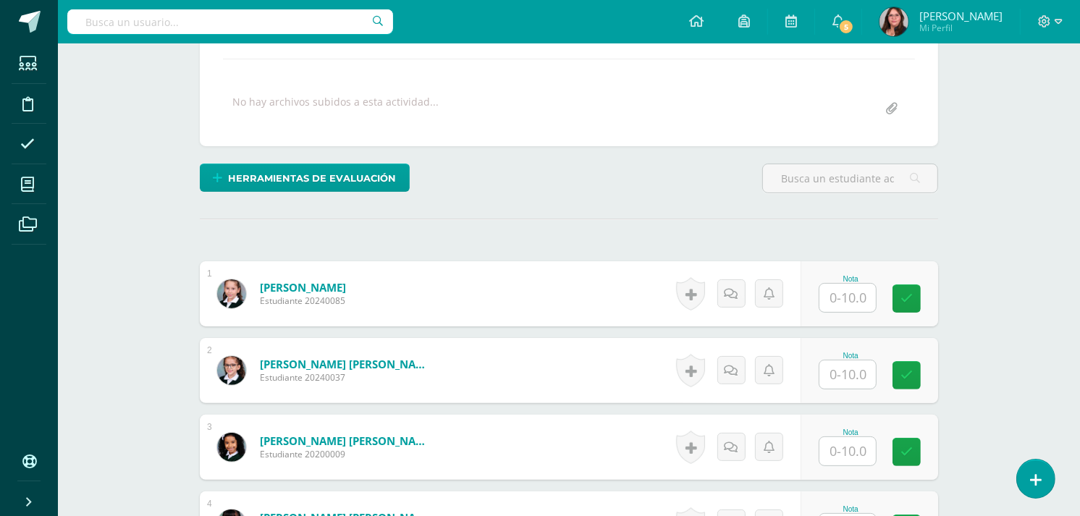
scroll to position [0, 0]
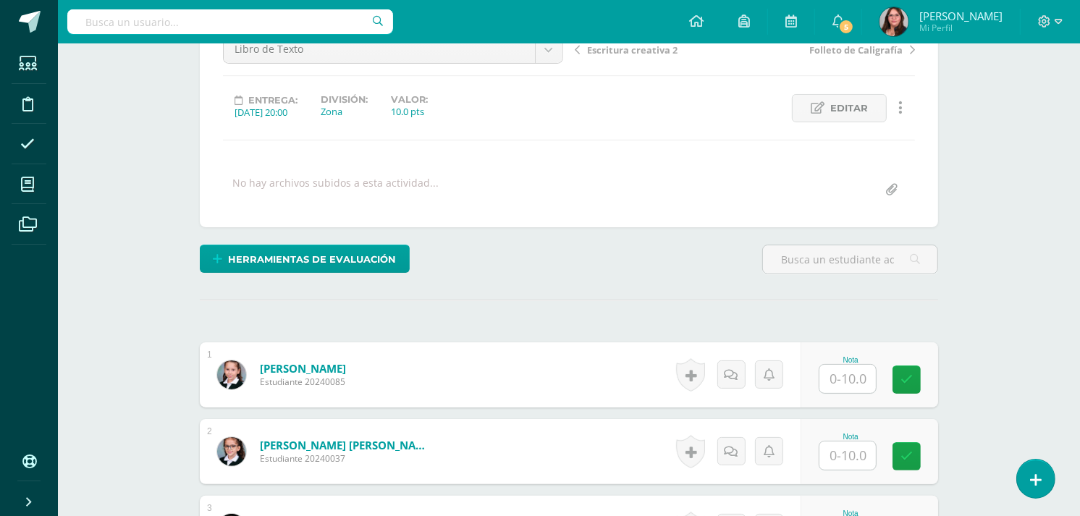
click at [854, 377] on input "text" at bounding box center [847, 379] width 56 height 28
type input "10"
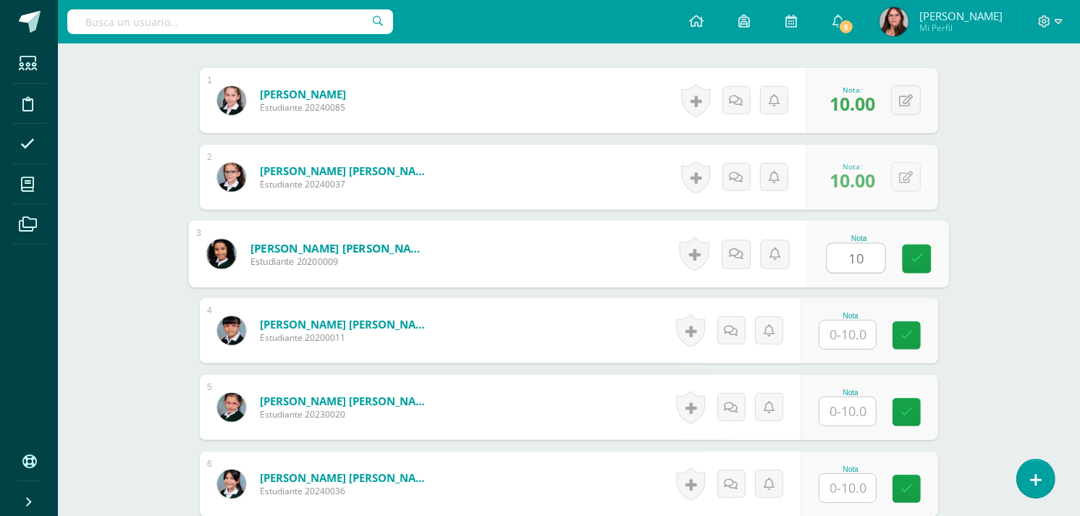
type input "10"
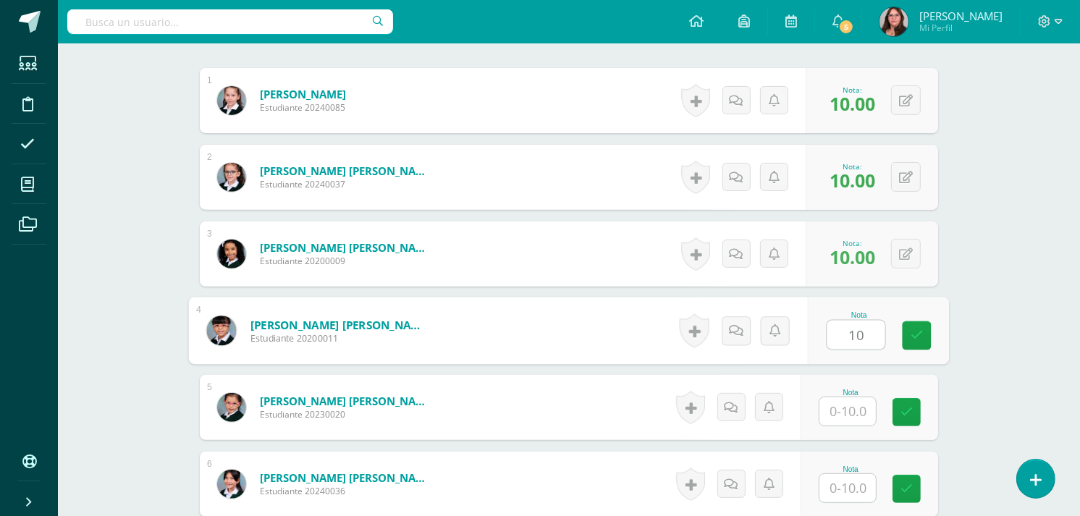
type input "10"
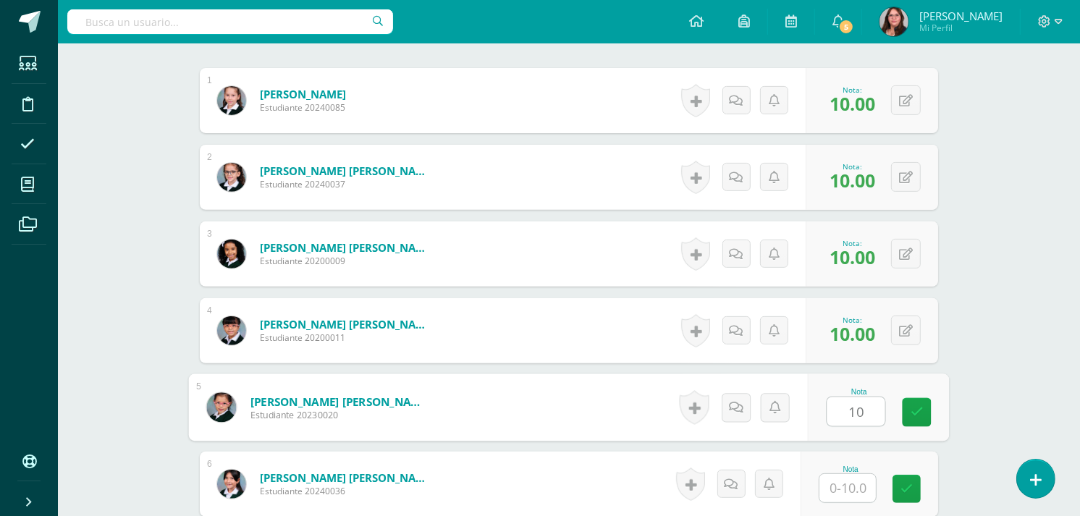
type input "10"
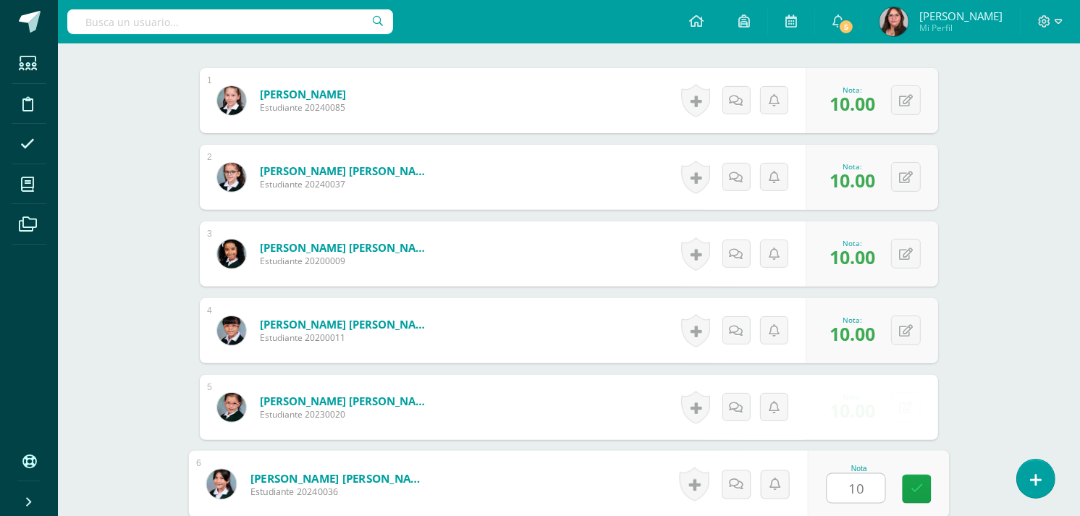
type input "10"
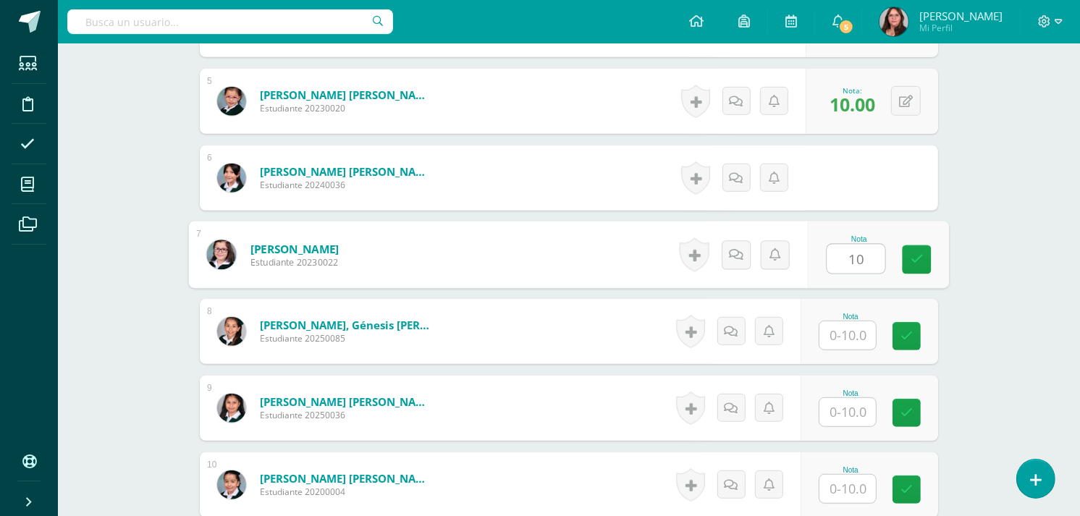
type input "10"
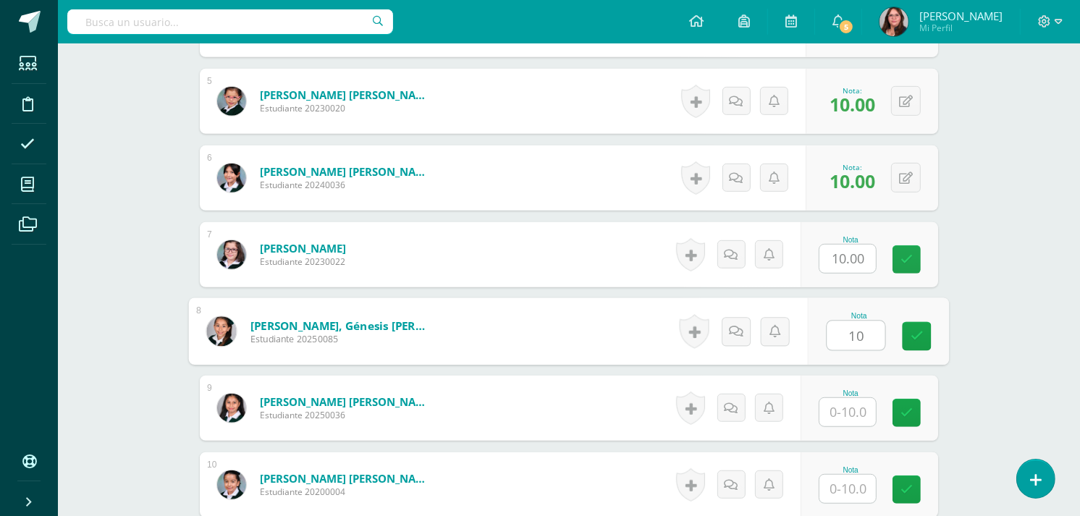
type input "10"
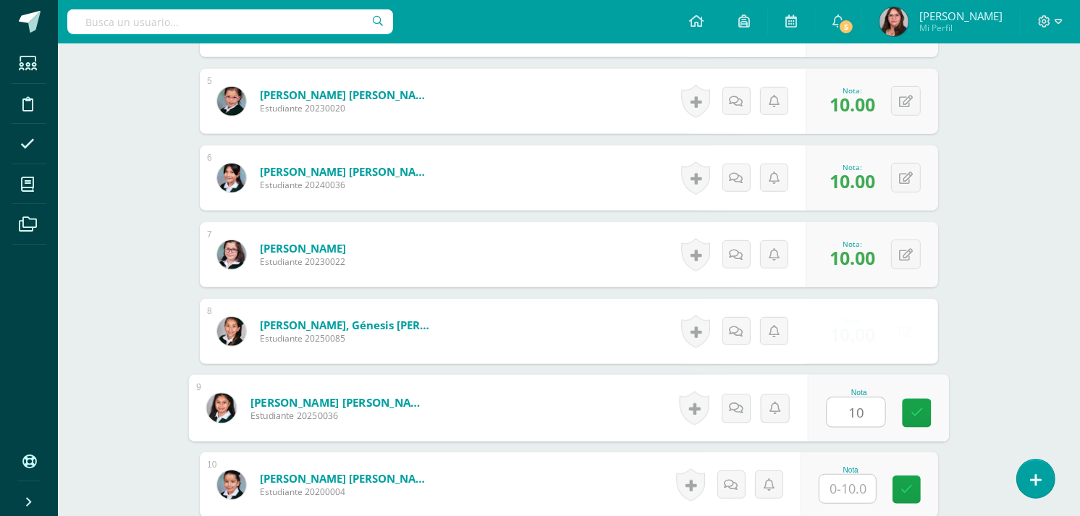
type input "10"
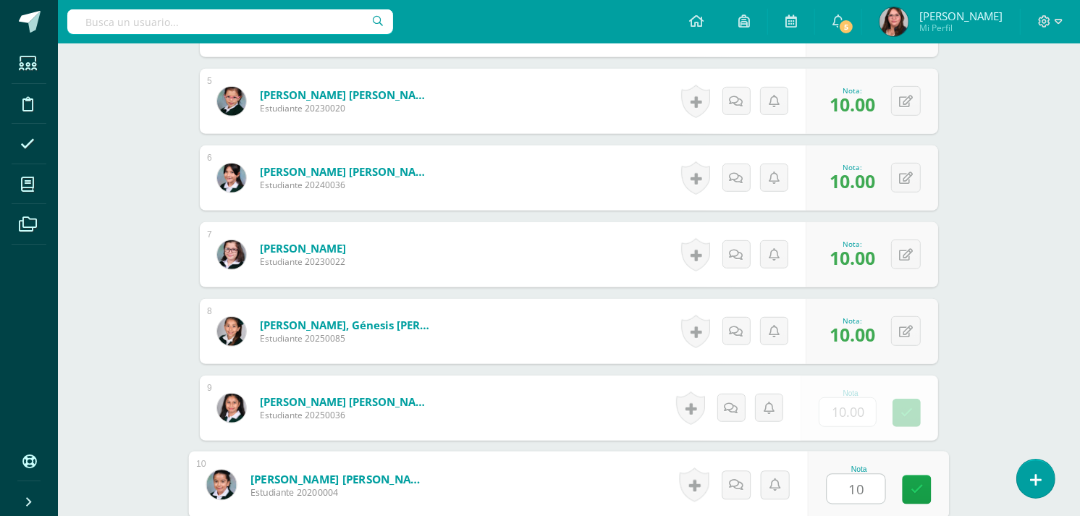
type input "10"
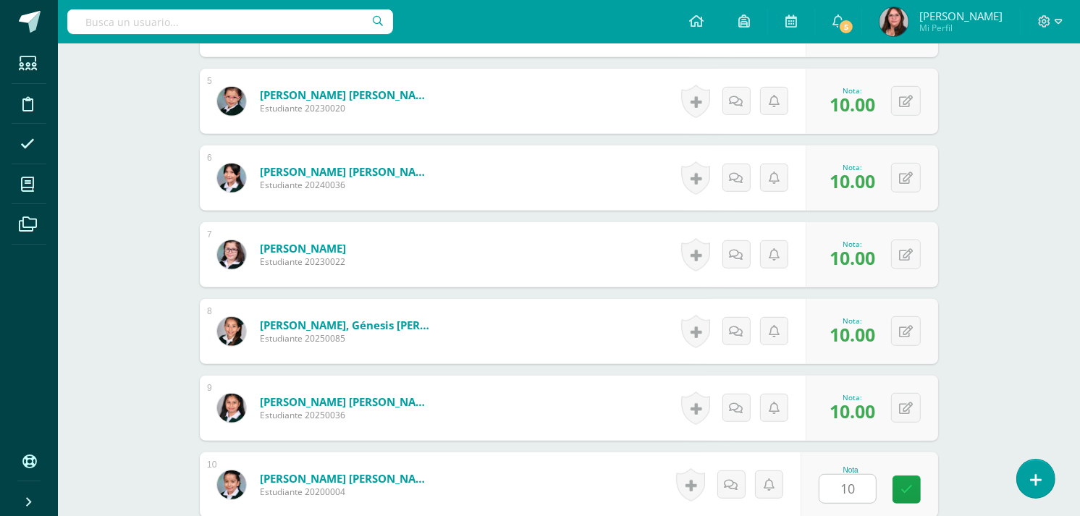
scroll to position [1048, 0]
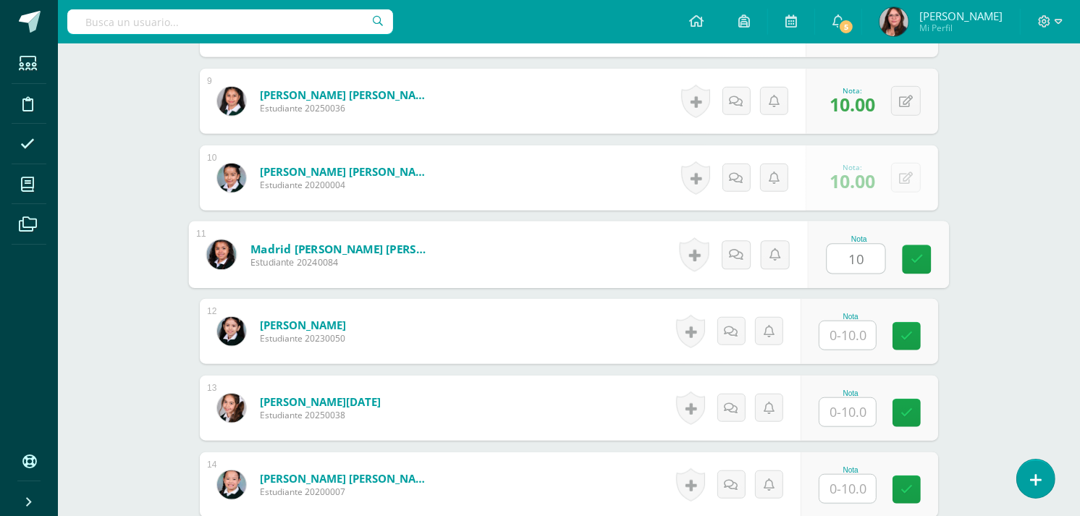
type input "10"
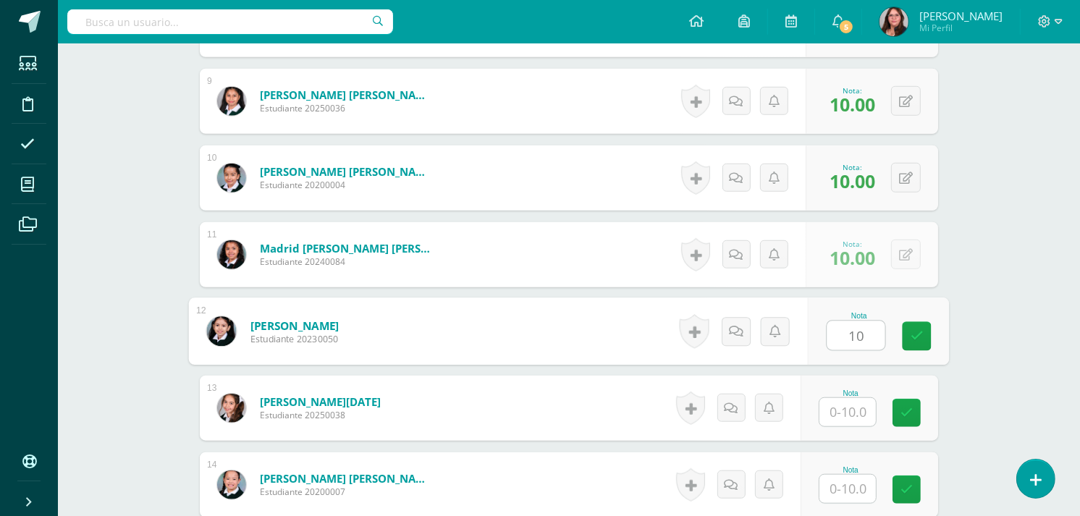
type input "10"
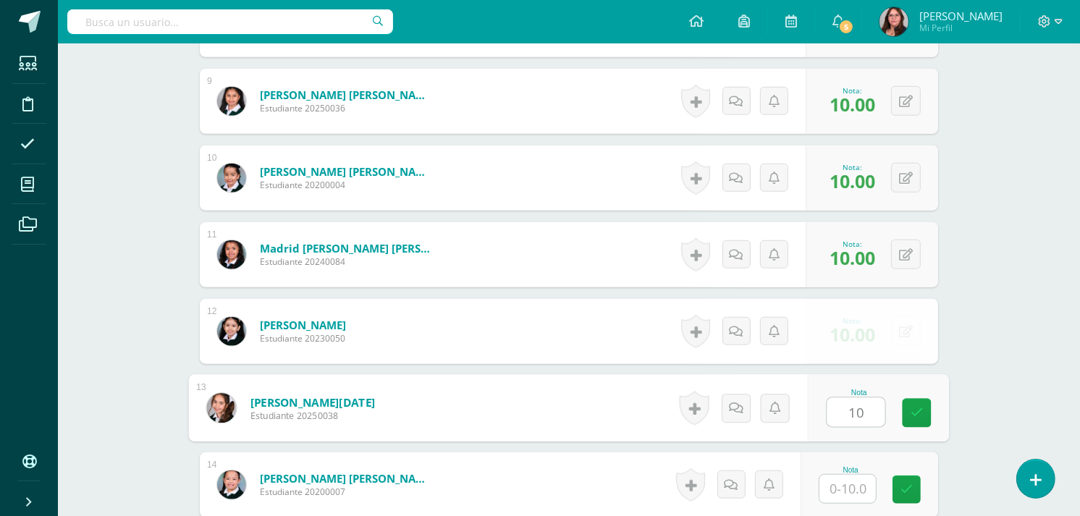
type input "10"
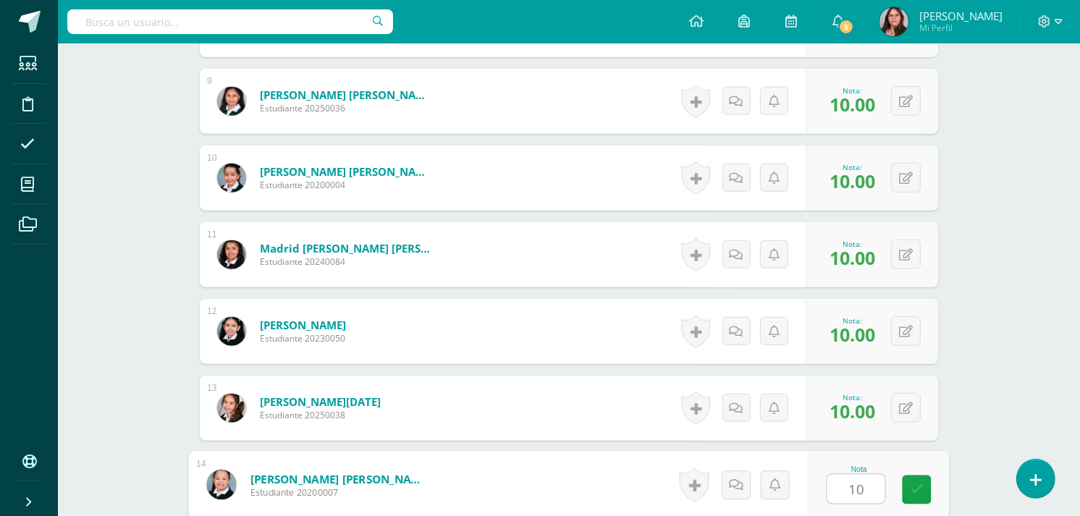
type input "10"
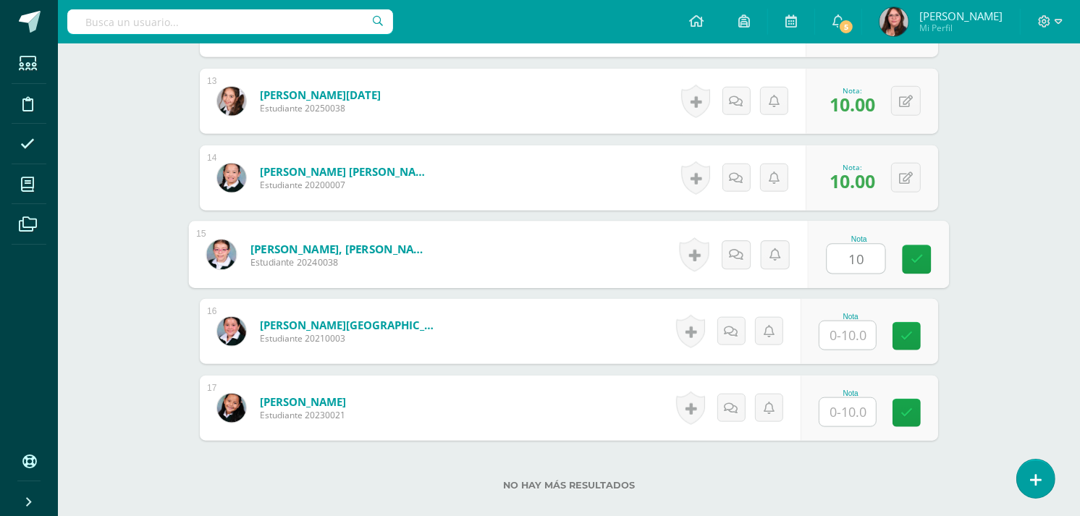
type input "10"
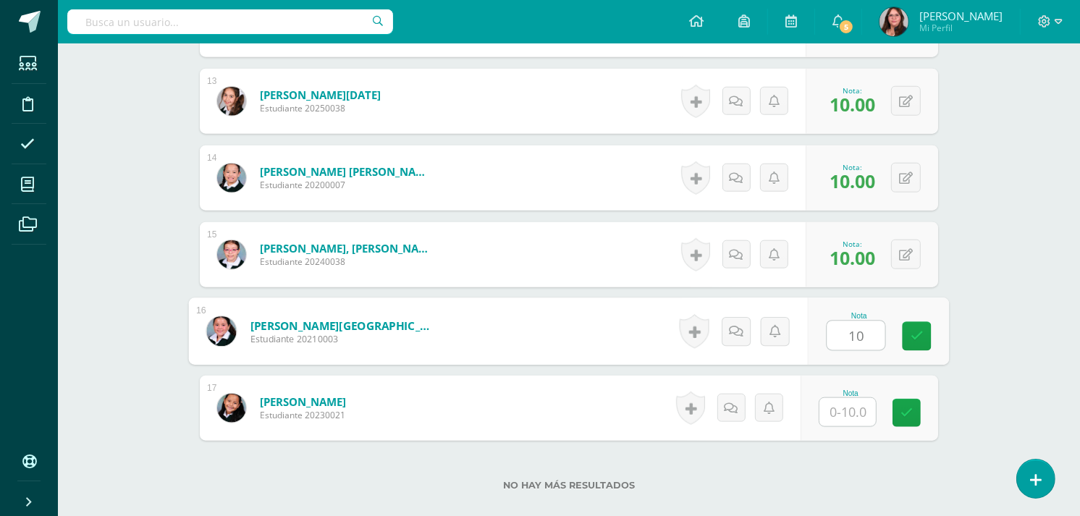
type input "10"
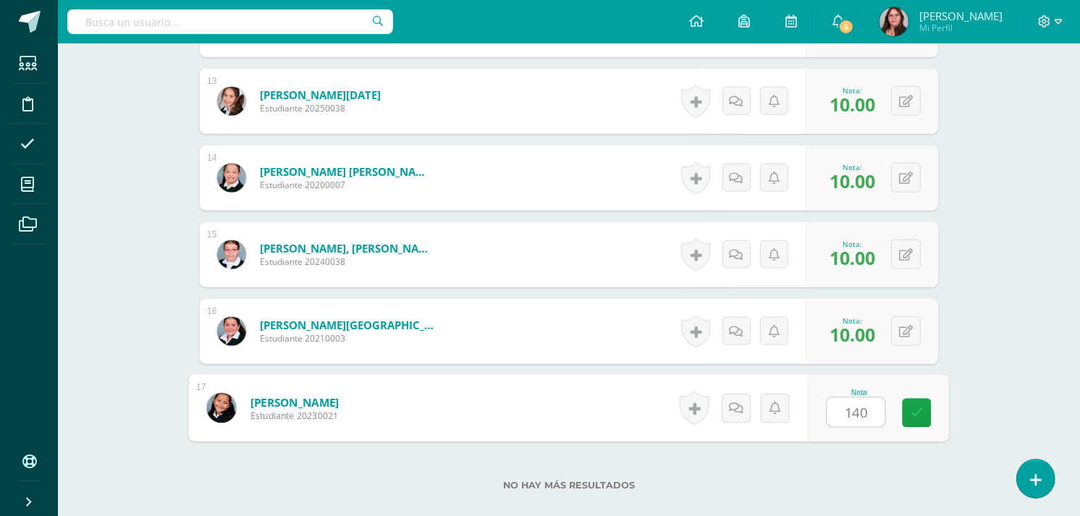
scroll to position [1445, 0]
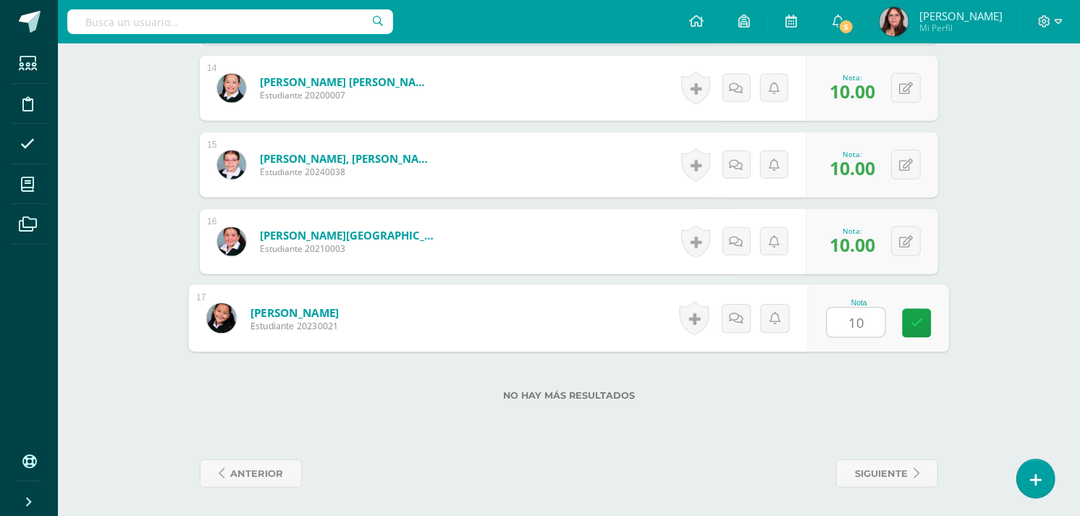
type input "10"
click at [240, 476] on span "anterior" at bounding box center [256, 473] width 53 height 27
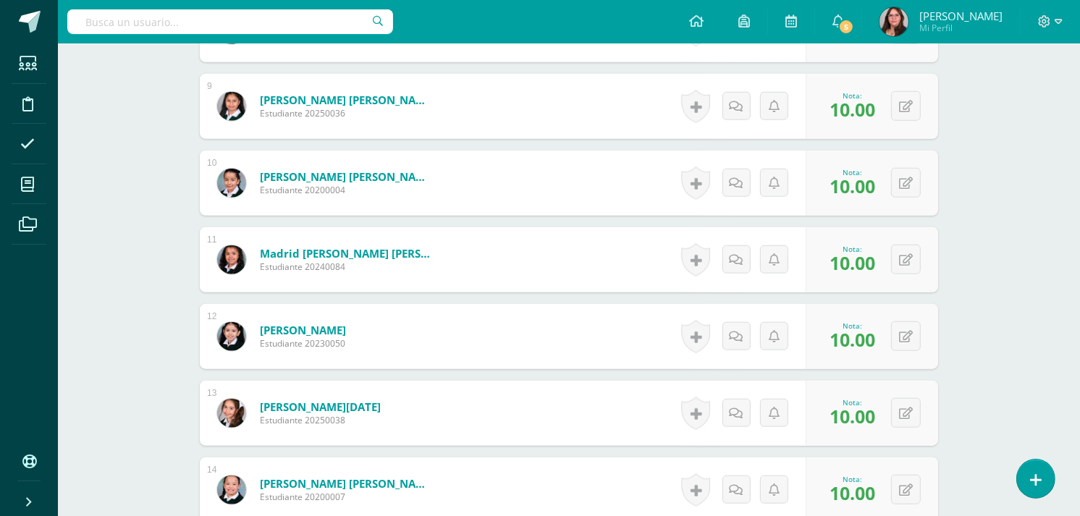
scroll to position [927, 0]
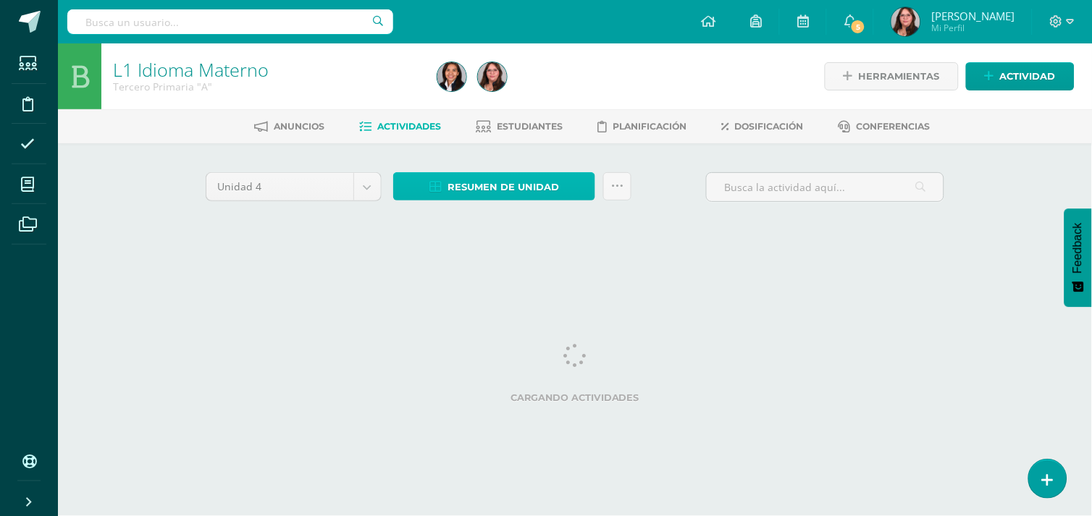
click at [457, 187] on span "Resumen de unidad" at bounding box center [502, 187] width 111 height 27
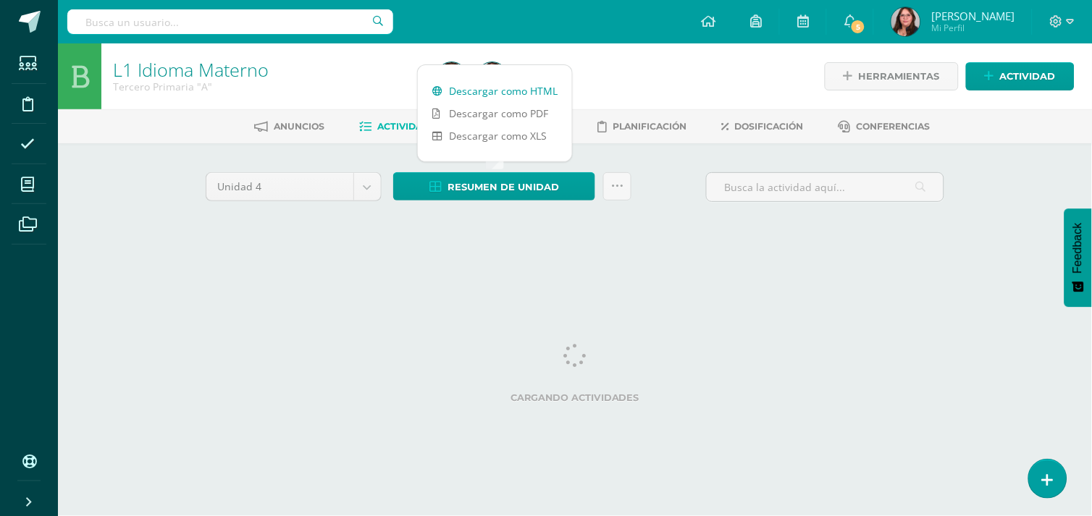
click at [463, 85] on link "Descargar como HTML" at bounding box center [495, 91] width 154 height 22
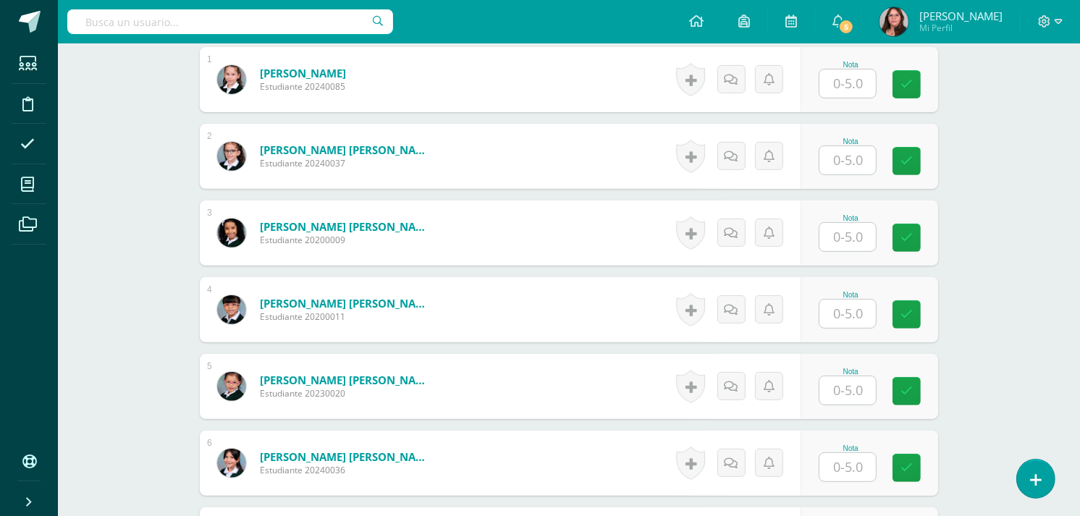
scroll to position [316, 0]
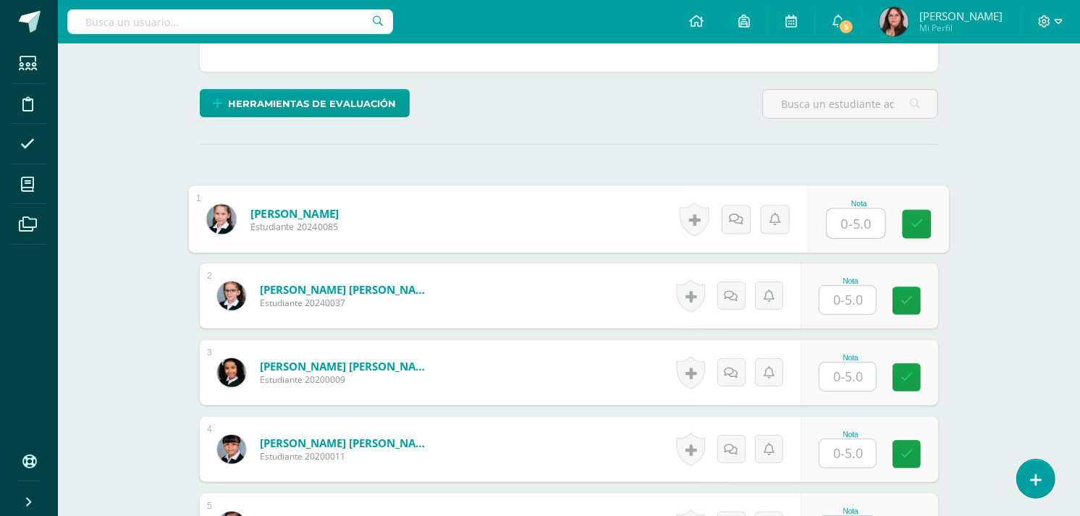
click at [824, 219] on div "Nota" at bounding box center [878, 219] width 141 height 67
type input "5"
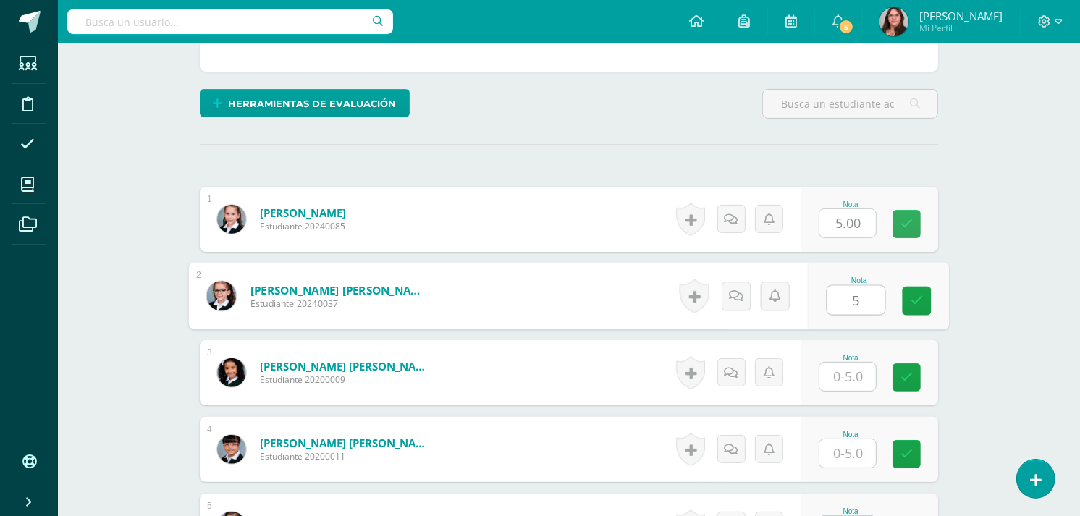
type input "5"
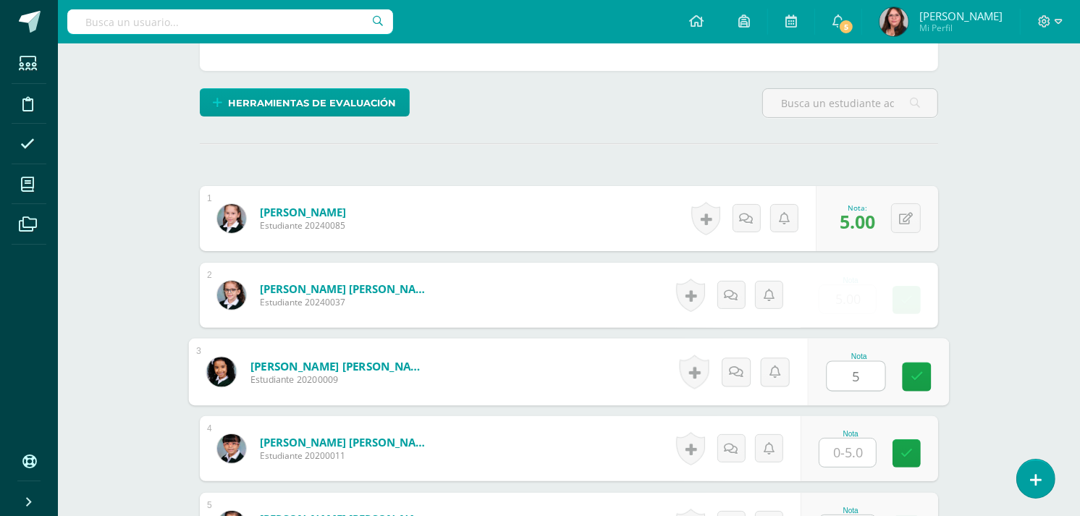
type input "5"
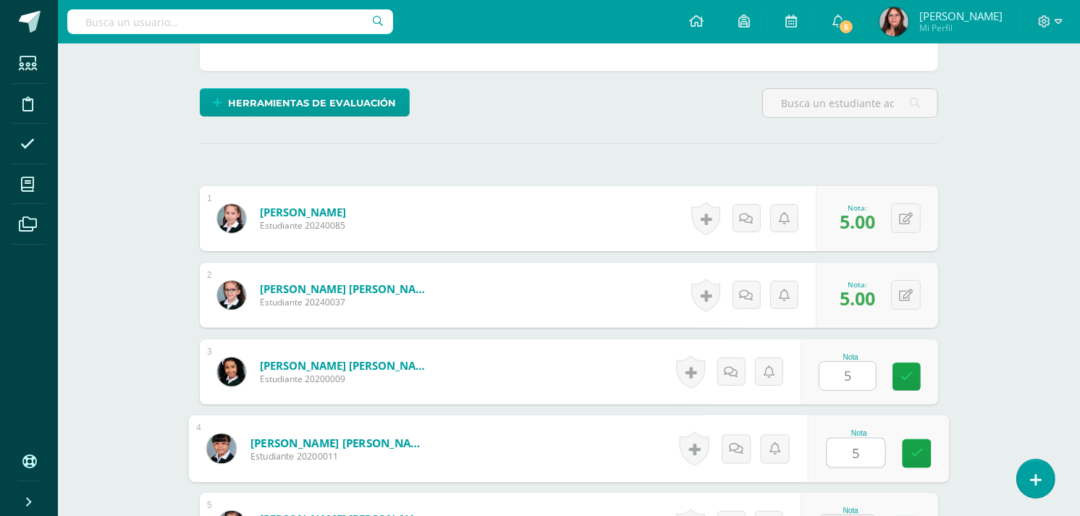
type input "5"
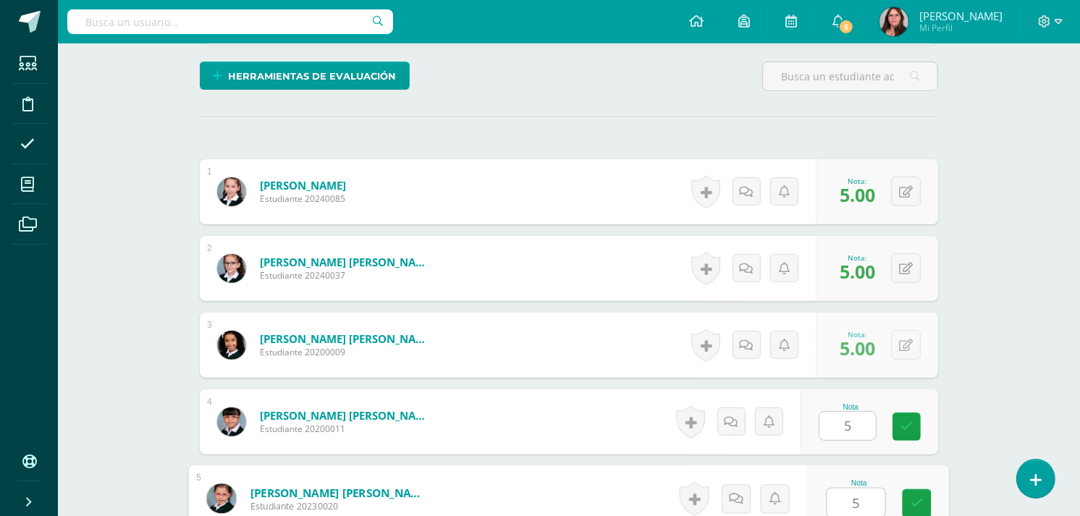
type input "5"
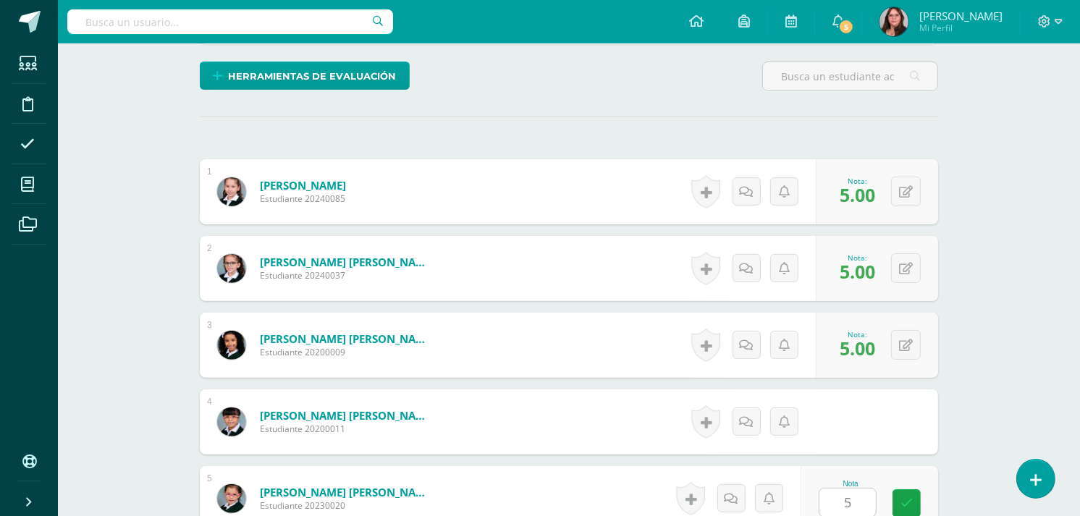
scroll to position [665, 0]
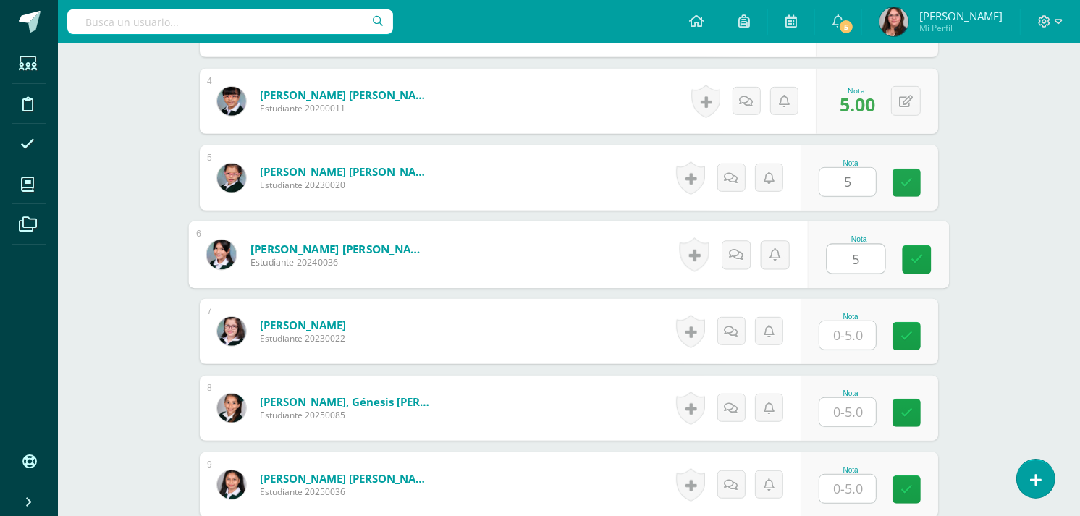
type input "5"
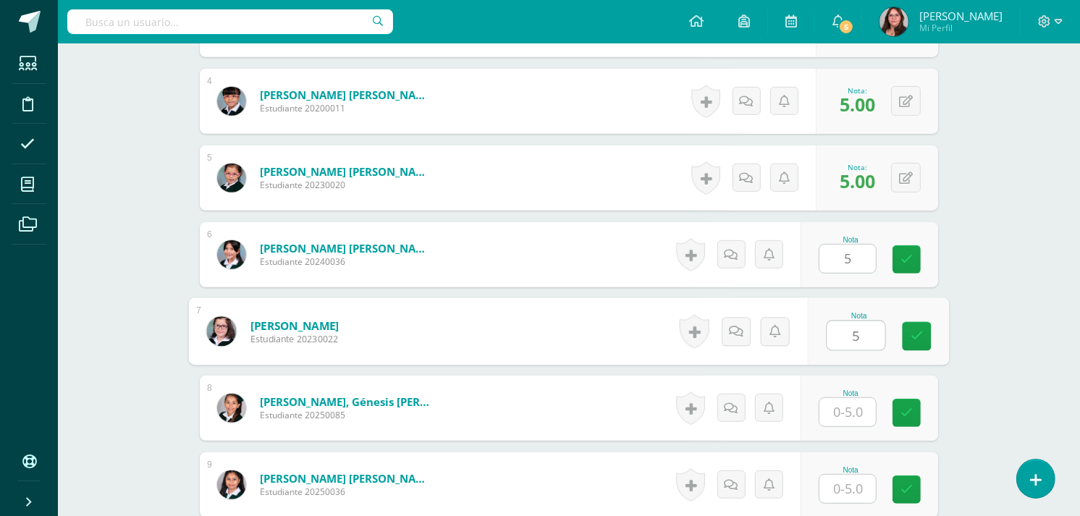
type input "5"
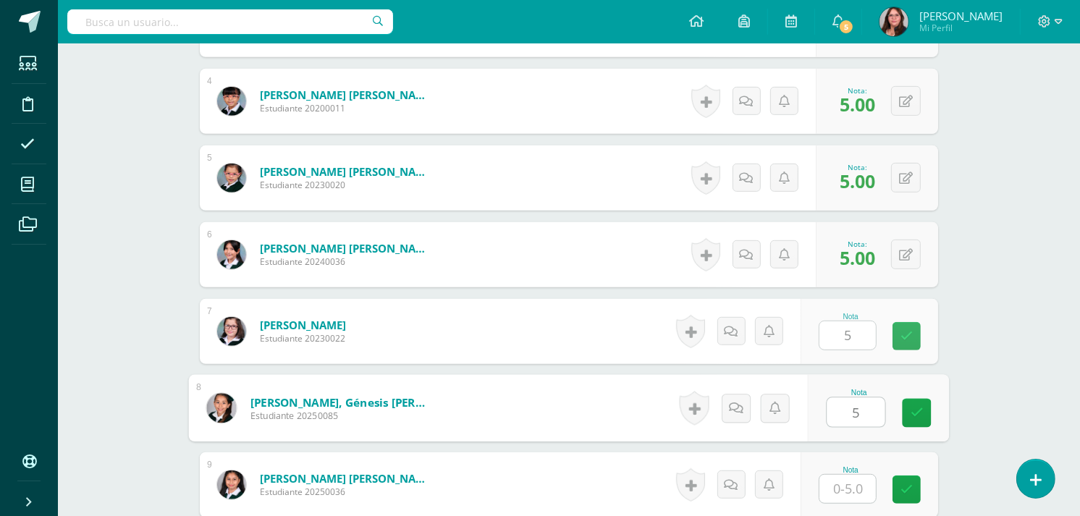
type input "5"
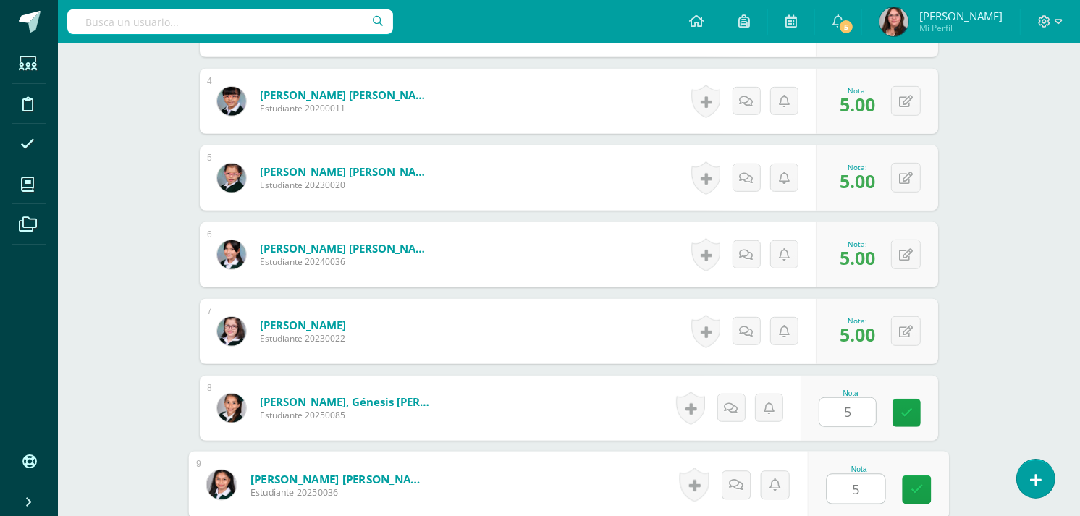
type input "5"
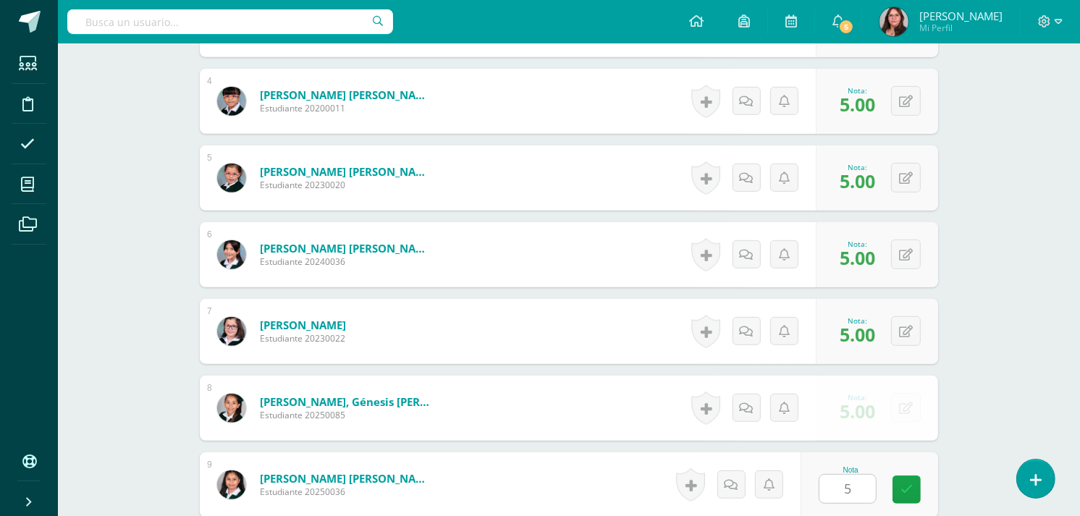
scroll to position [972, 0]
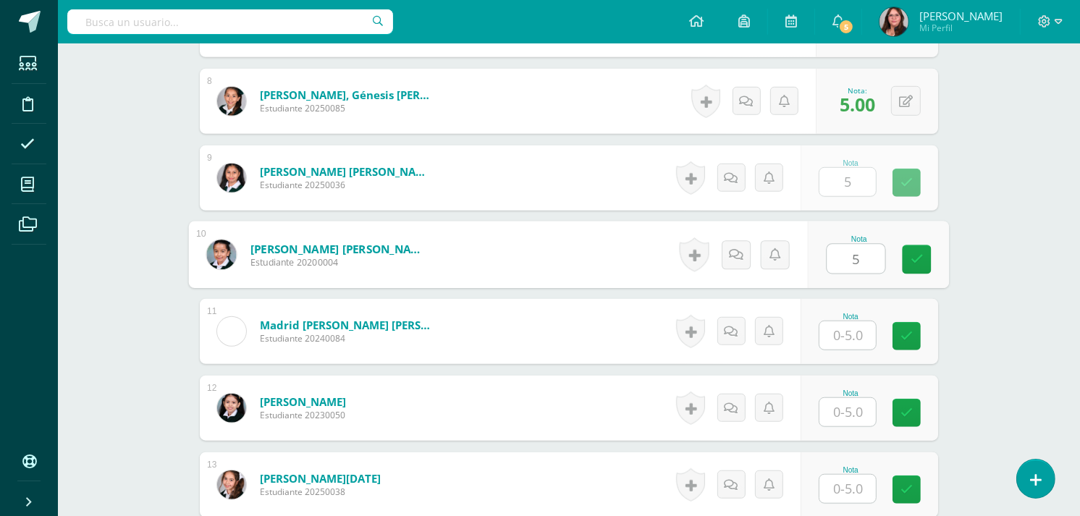
type input "5"
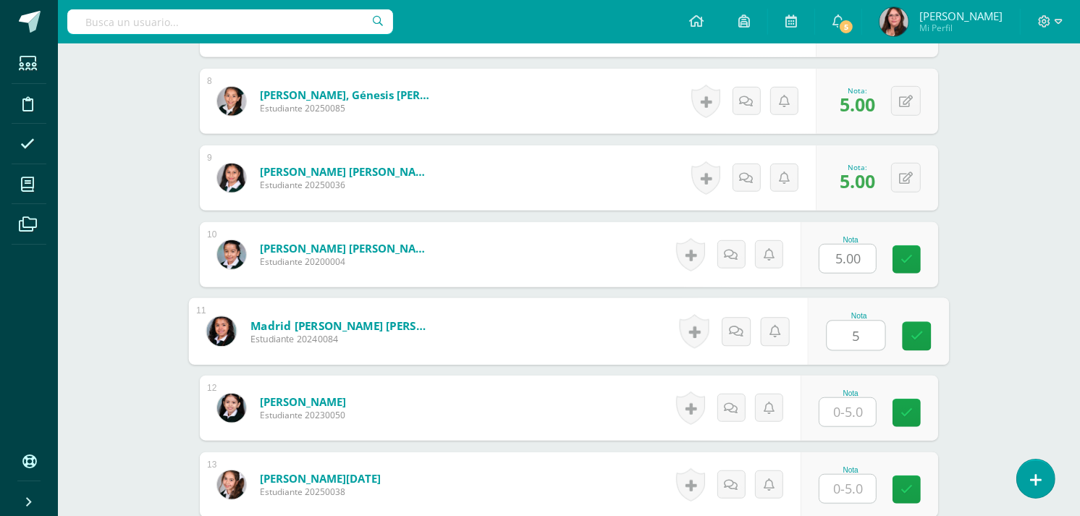
type input "5"
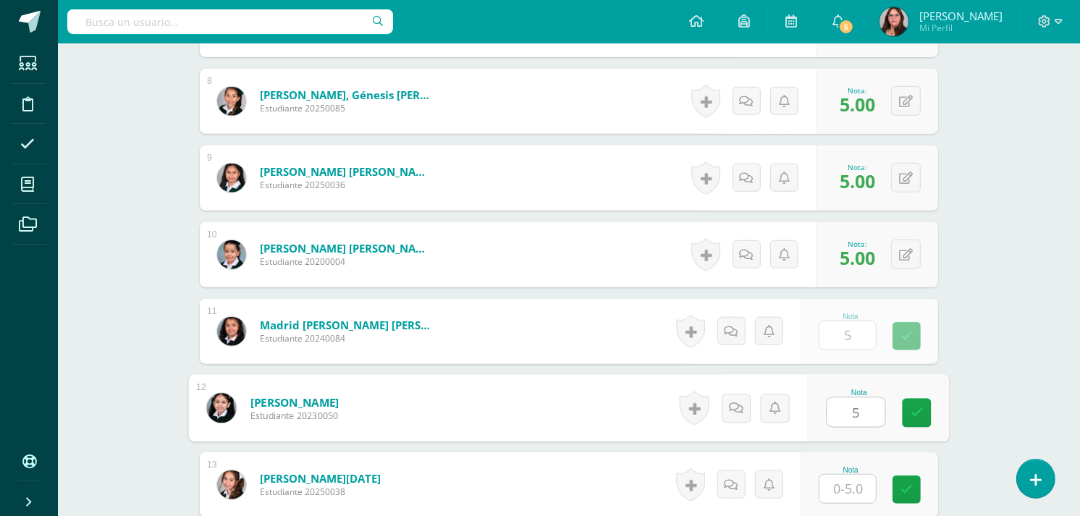
type input "5"
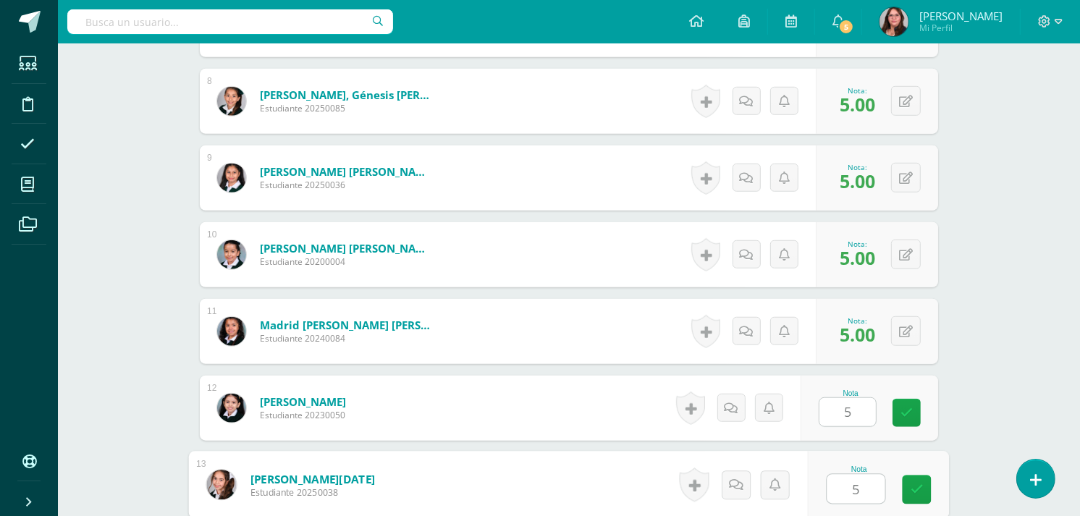
type input "5"
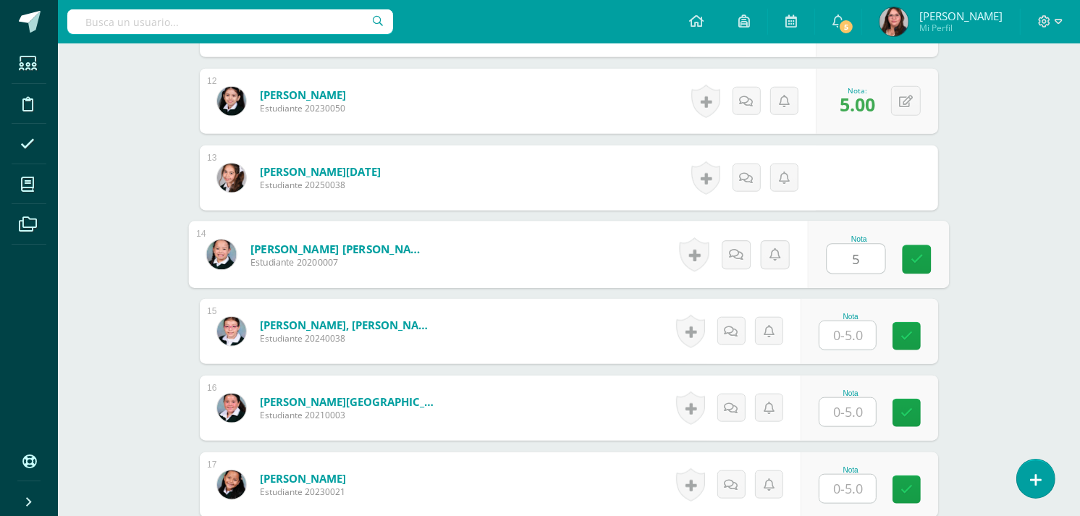
type input "5"
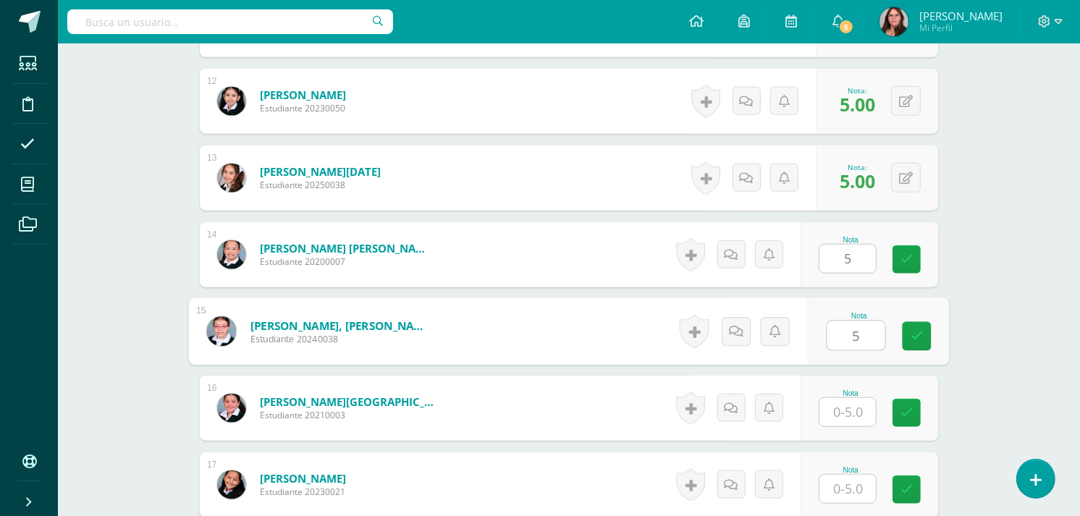
type input "5"
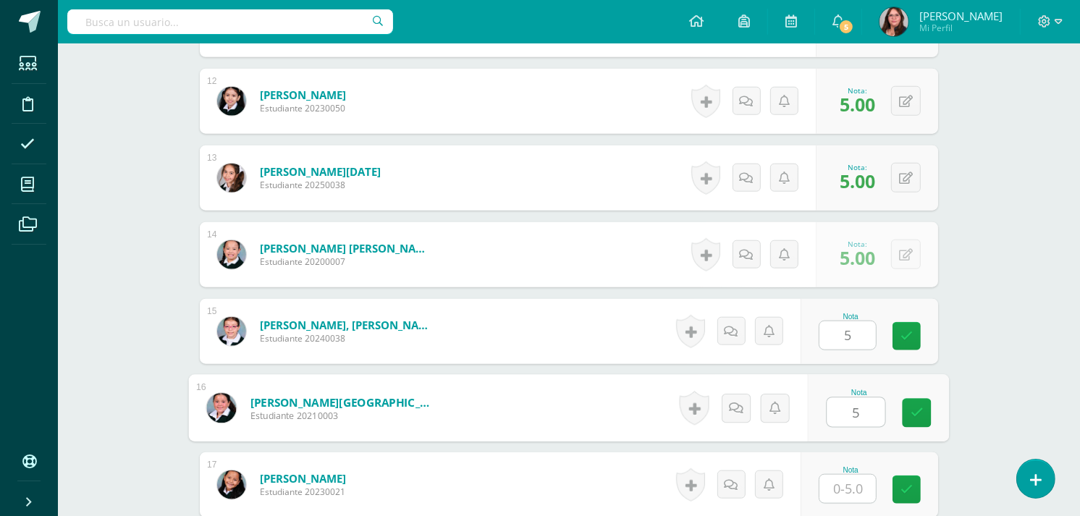
type input "5"
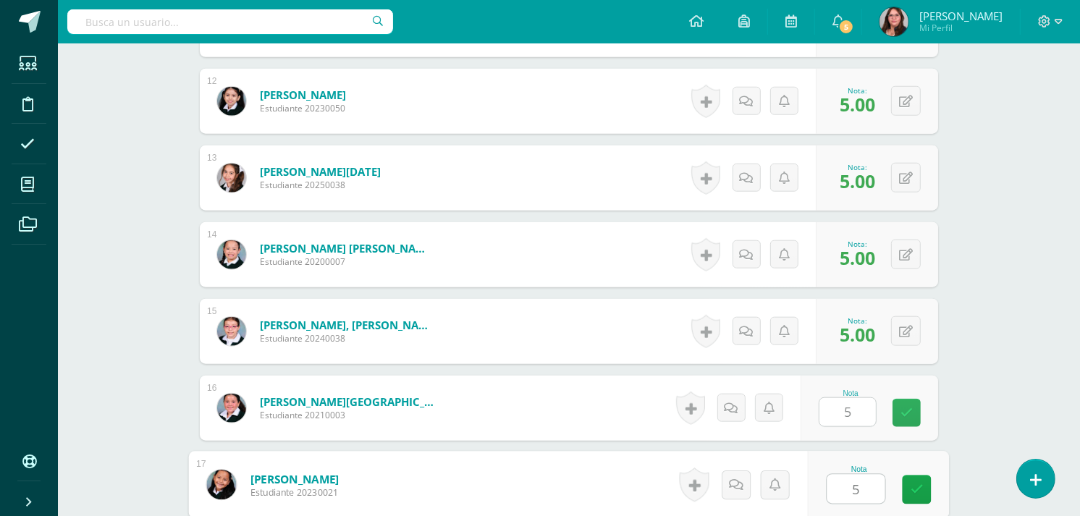
type input "5"
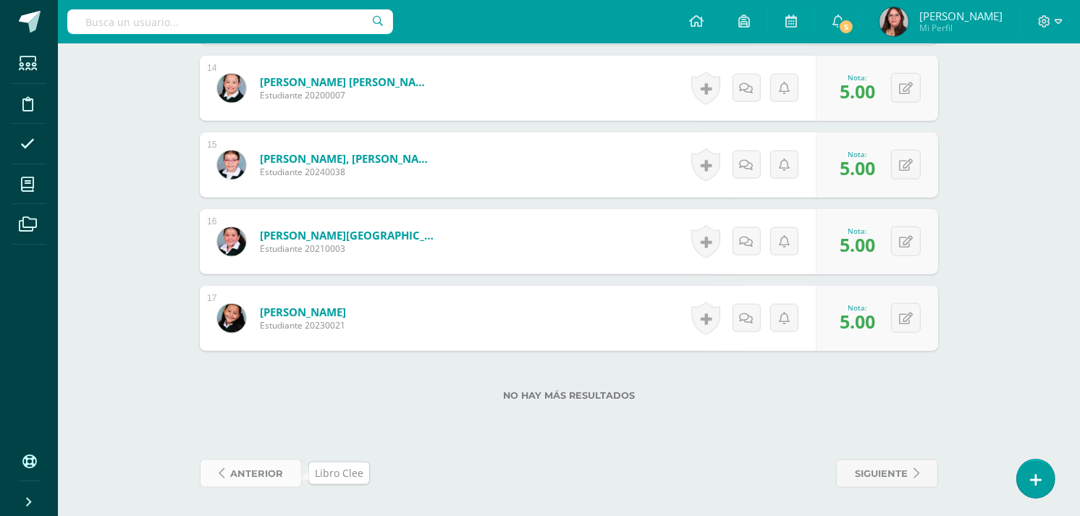
click at [250, 471] on span "anterior" at bounding box center [256, 473] width 53 height 27
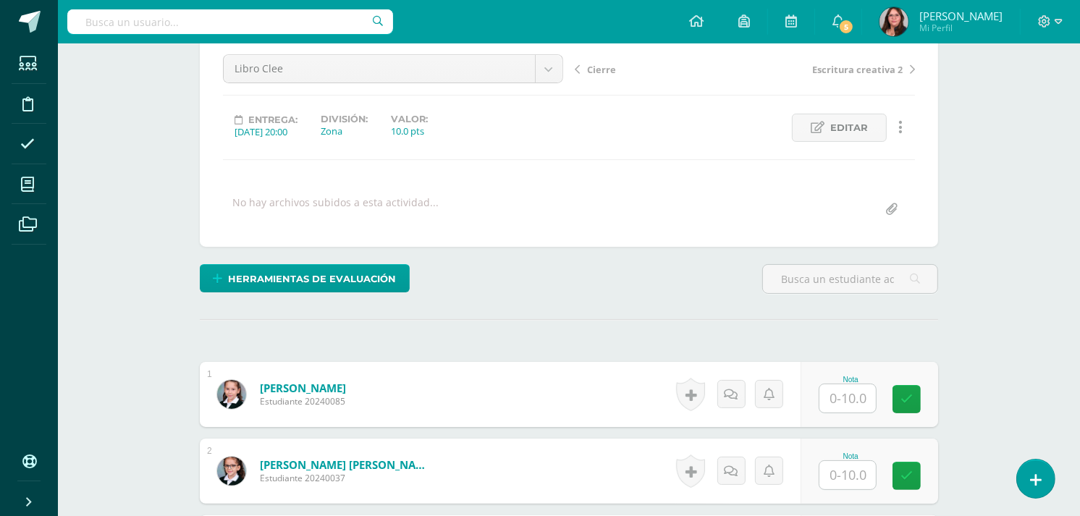
scroll to position [161, 0]
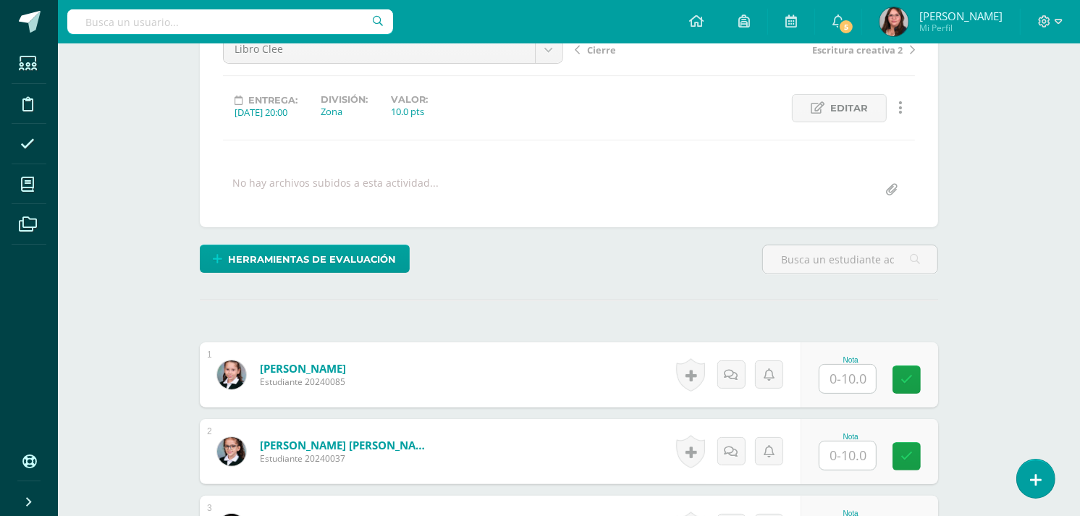
click at [847, 382] on input "text" at bounding box center [847, 379] width 56 height 28
type input "10"
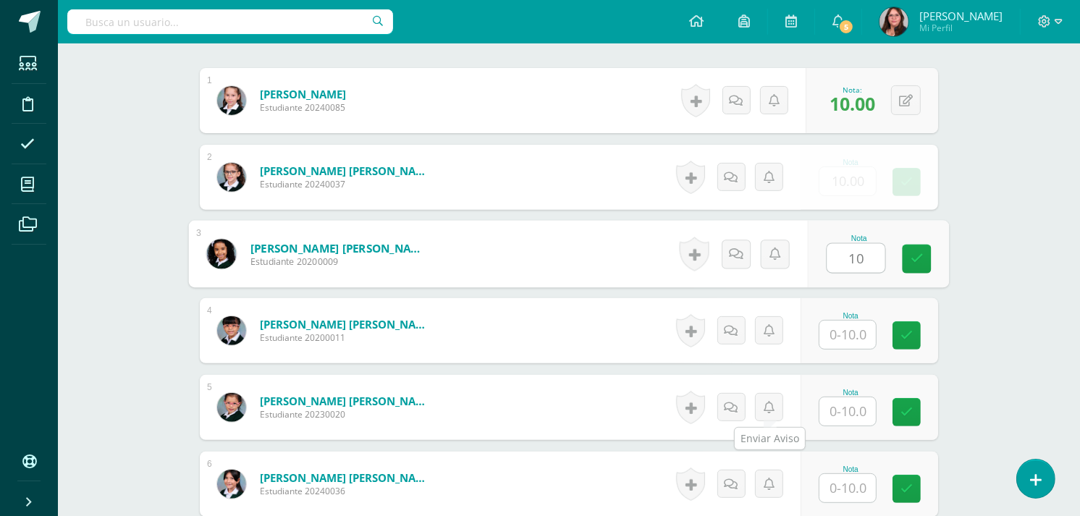
type input "10"
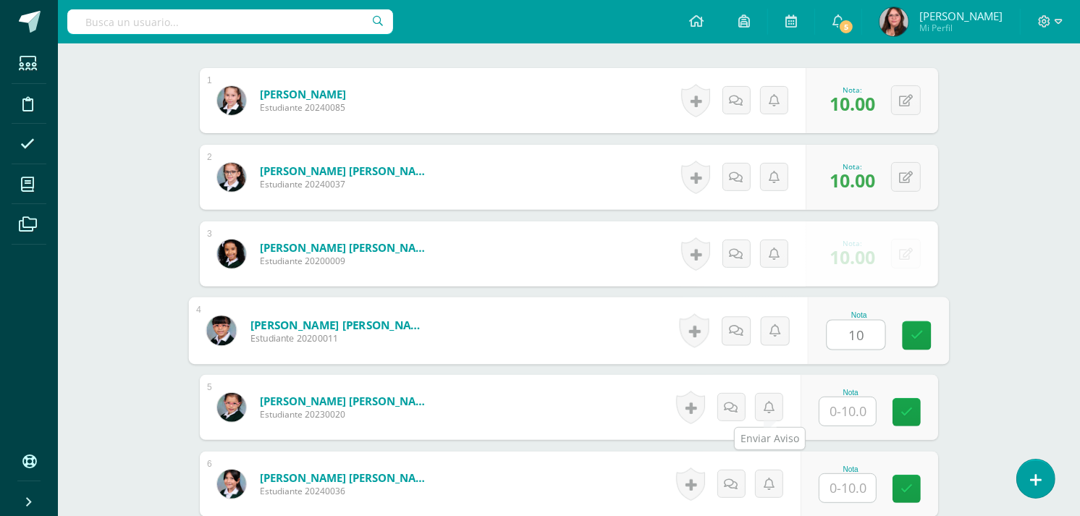
type input "10"
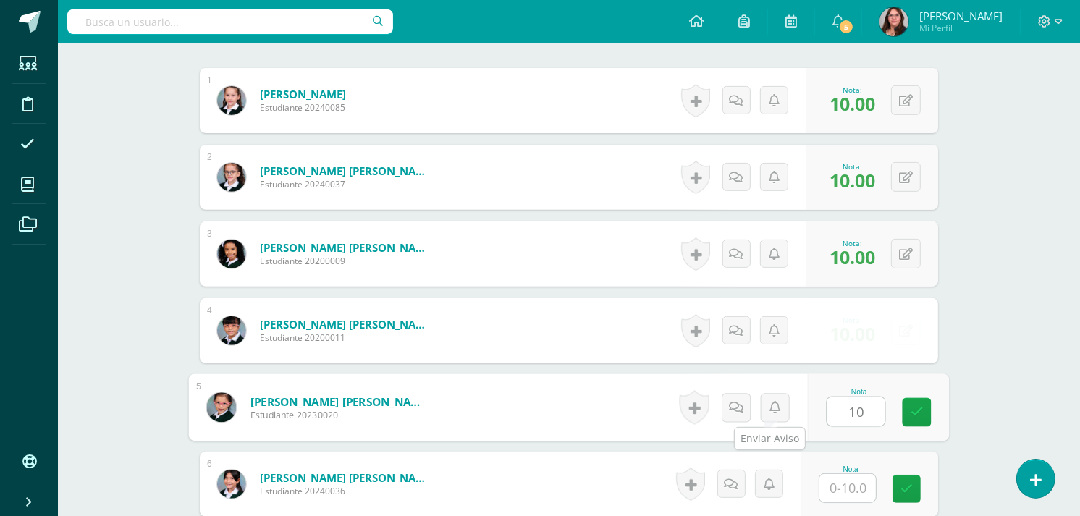
type input "10"
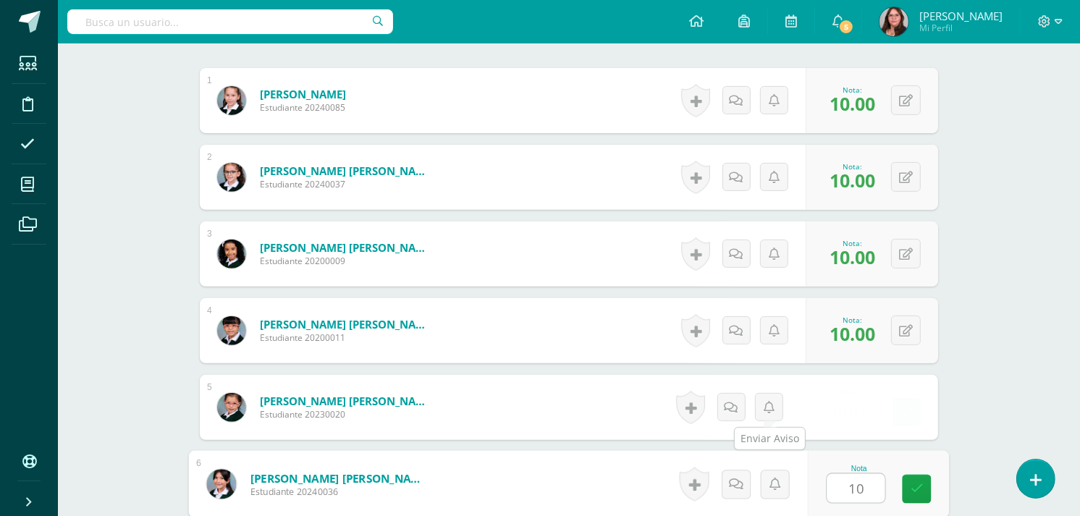
type input "10"
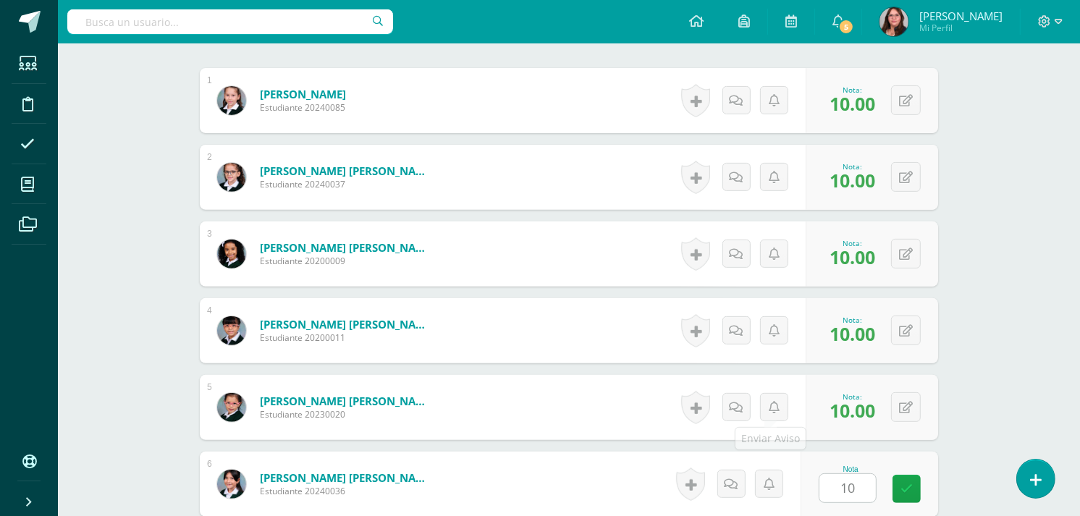
scroll to position [741, 0]
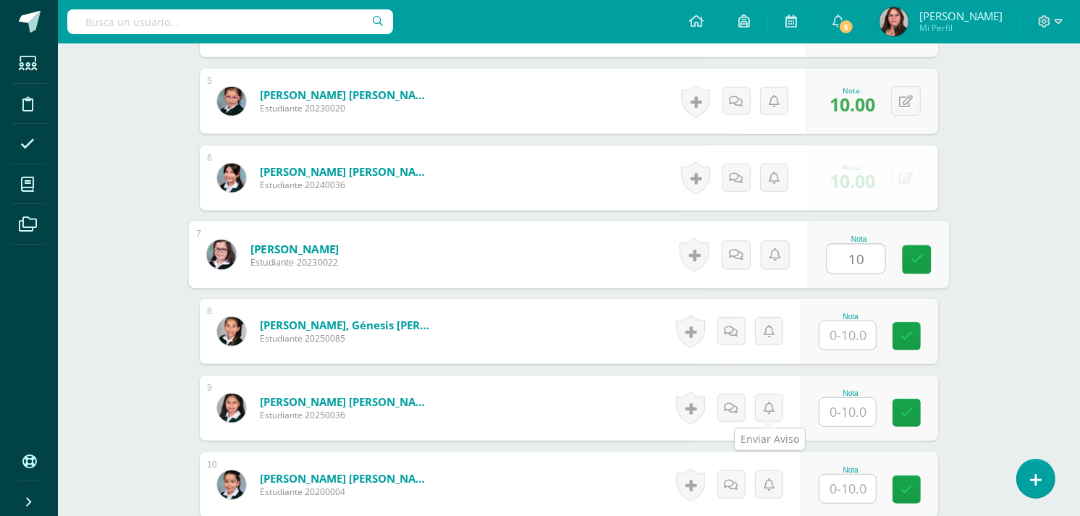
type input "10"
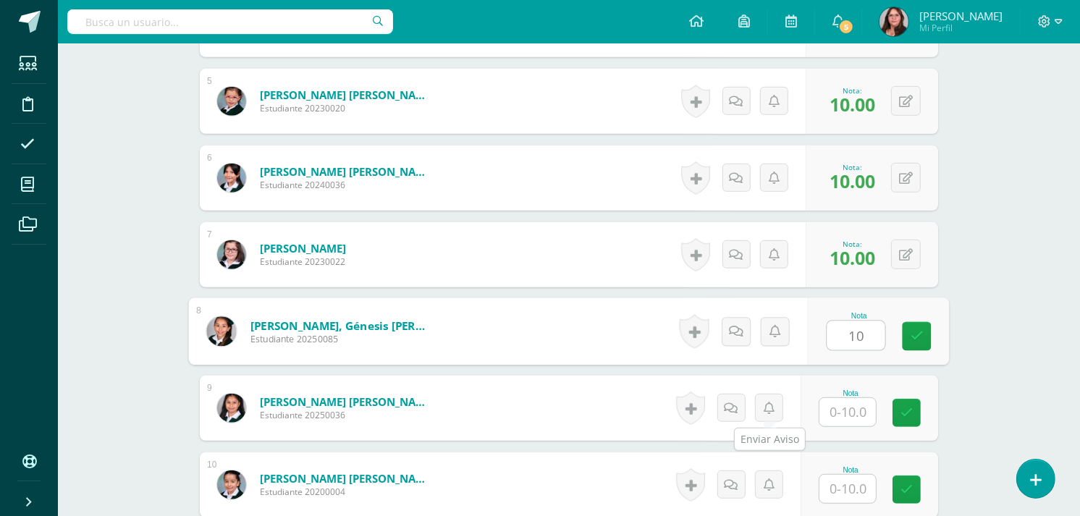
type input "10"
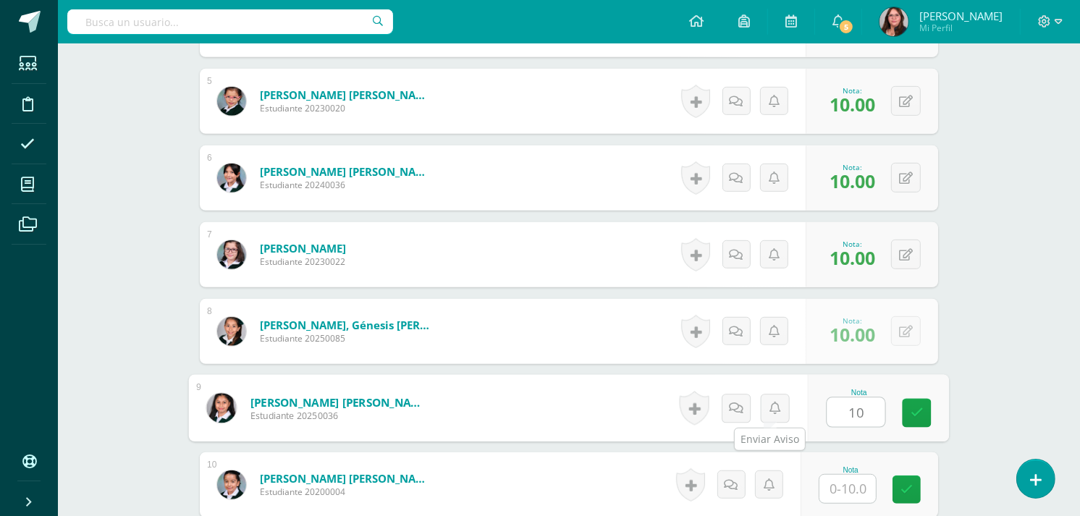
type input "10"
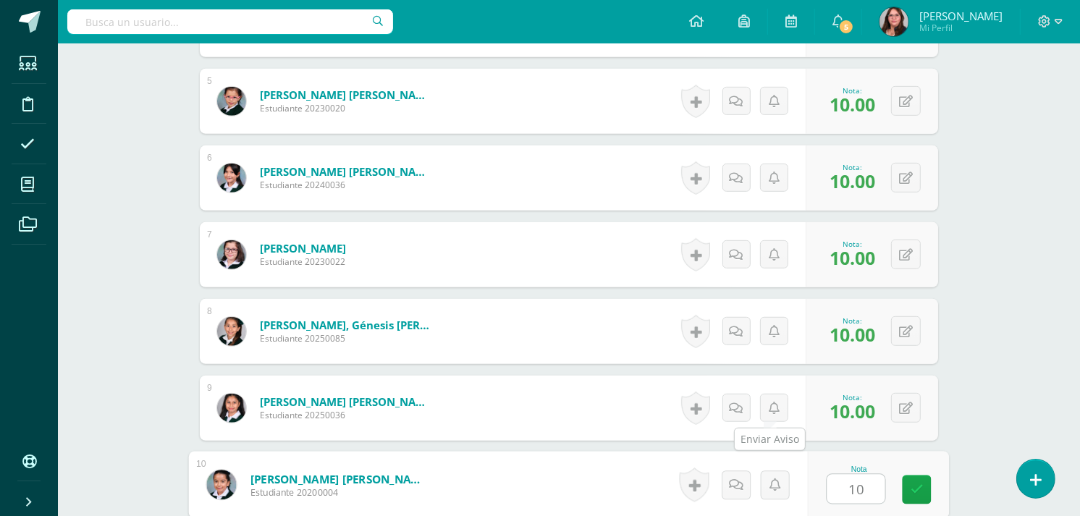
type input "10"
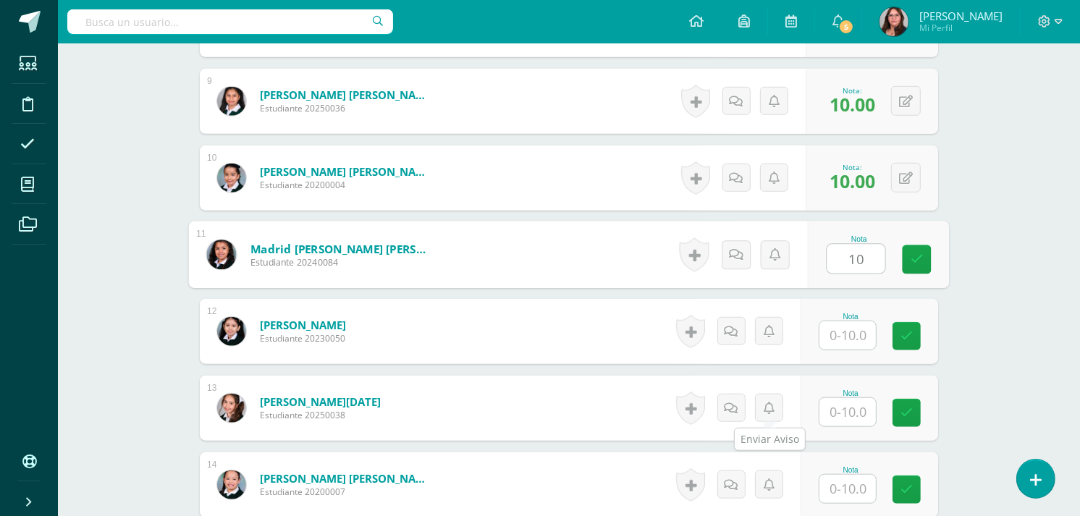
type input "10"
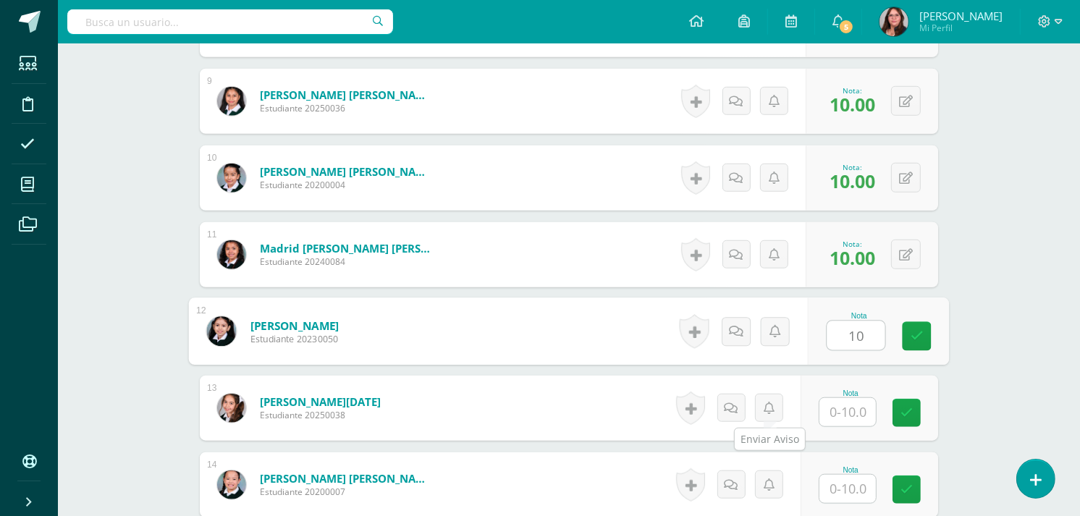
type input "10"
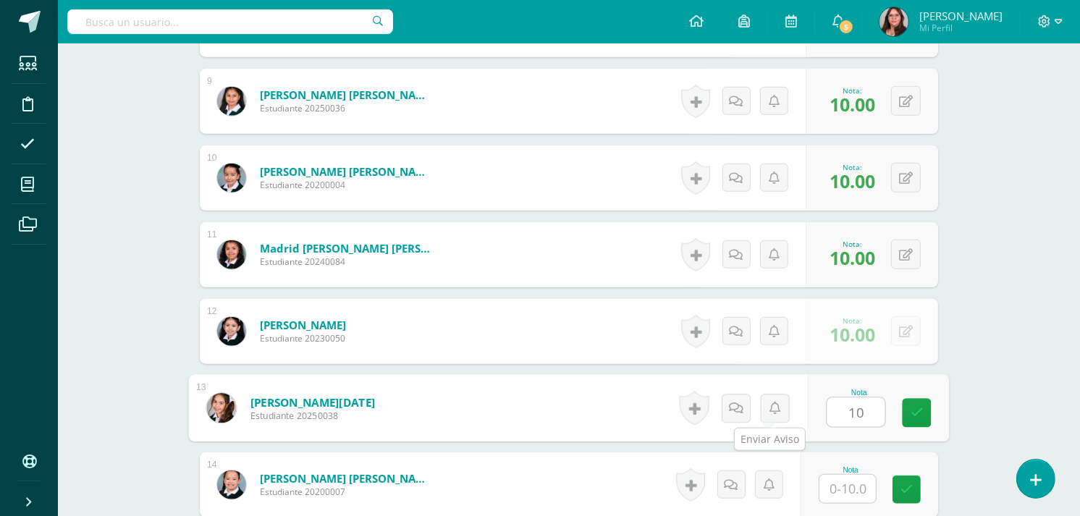
type input "10"
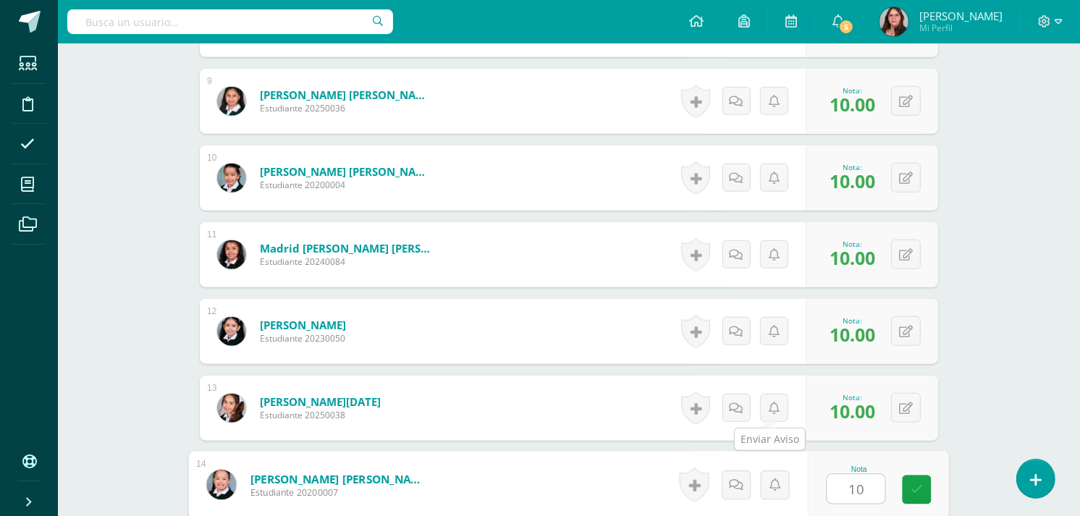
type input "10"
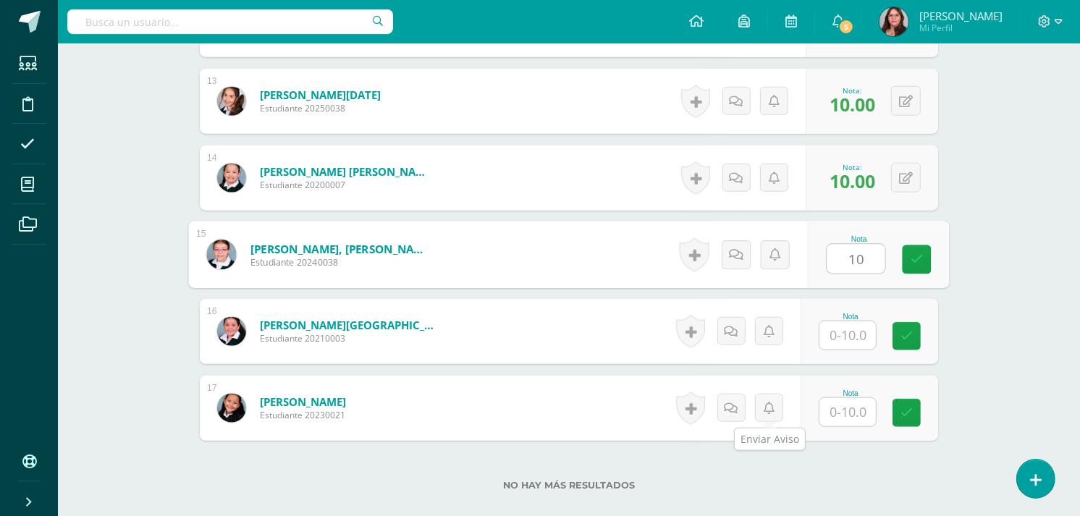
type input "10"
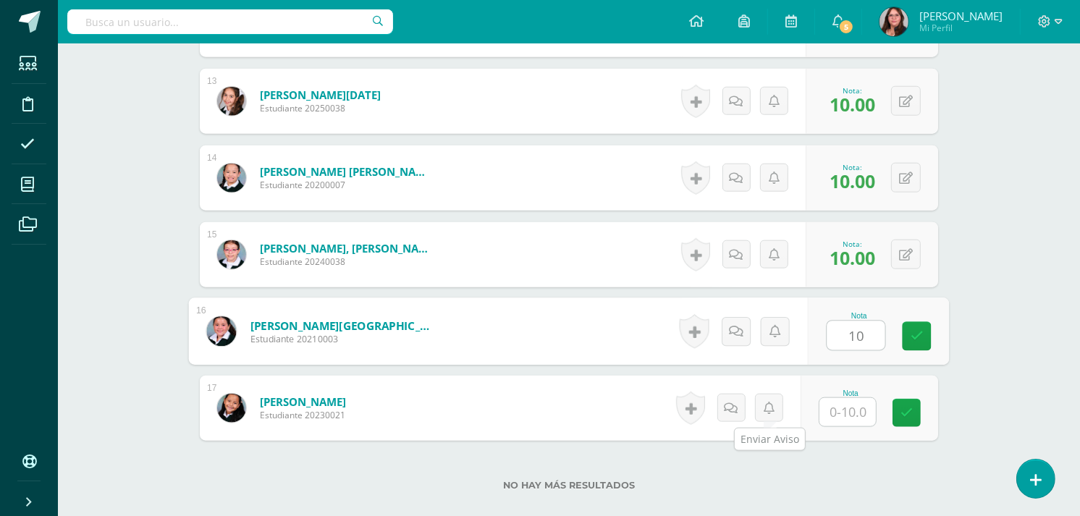
type input "10"
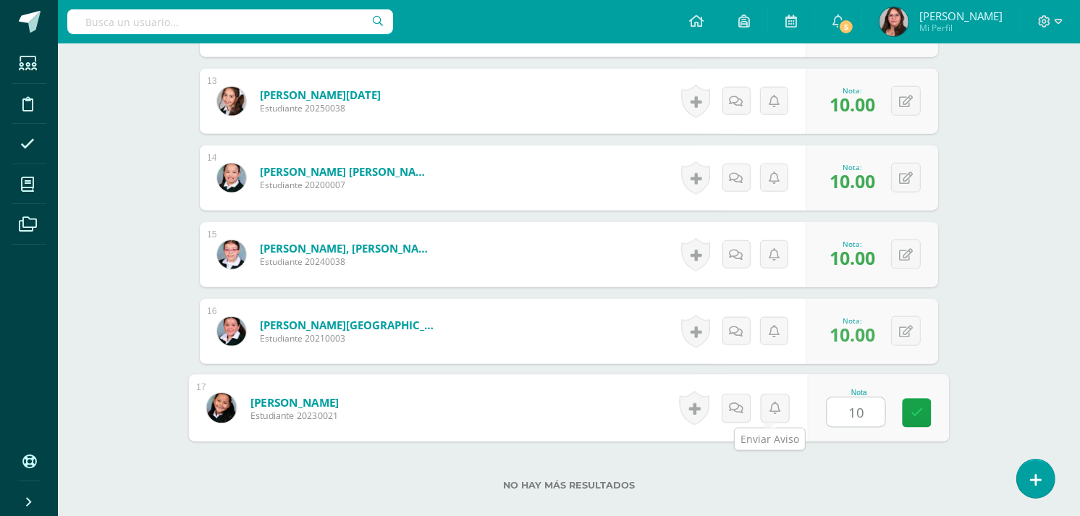
type input "10"
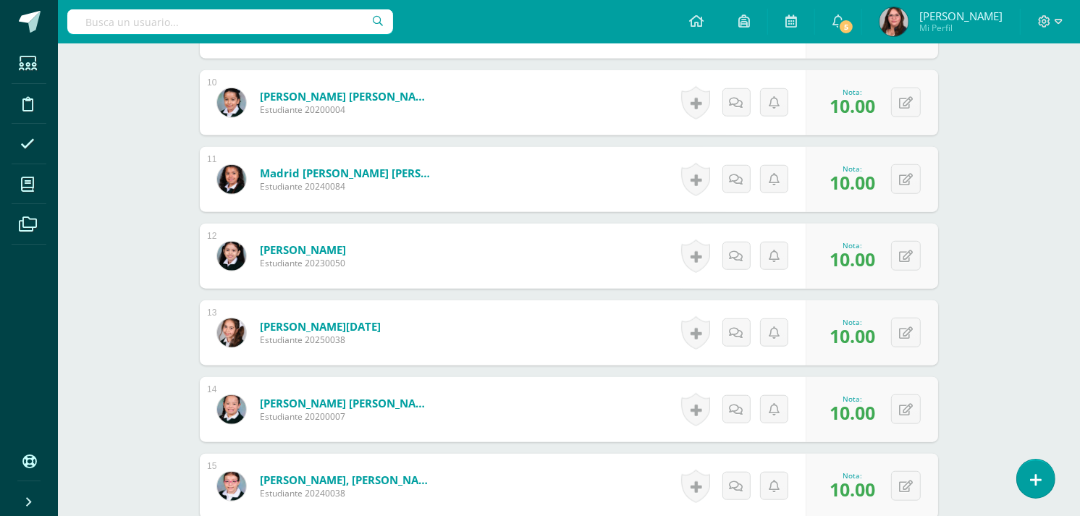
scroll to position [1445, 0]
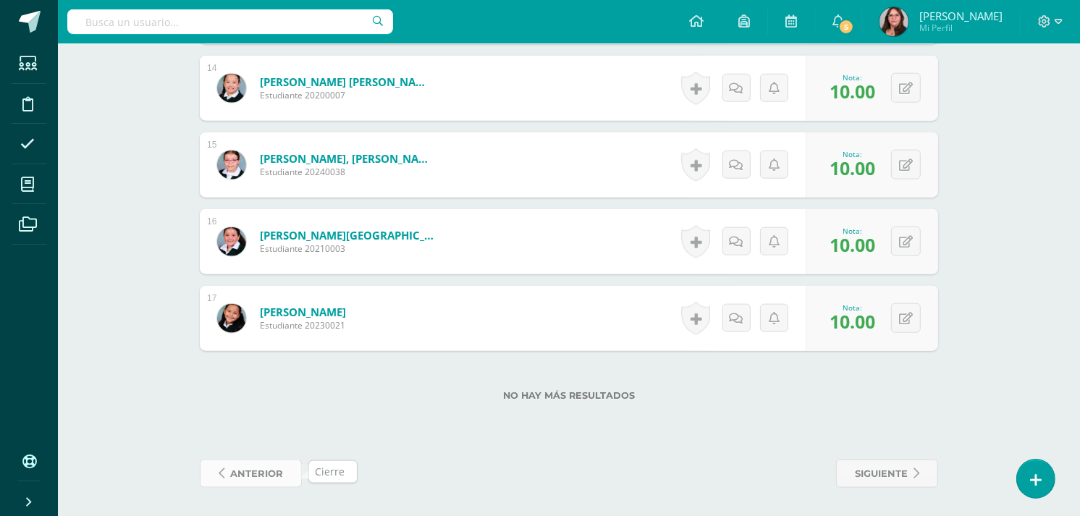
click at [256, 468] on span "anterior" at bounding box center [256, 473] width 53 height 27
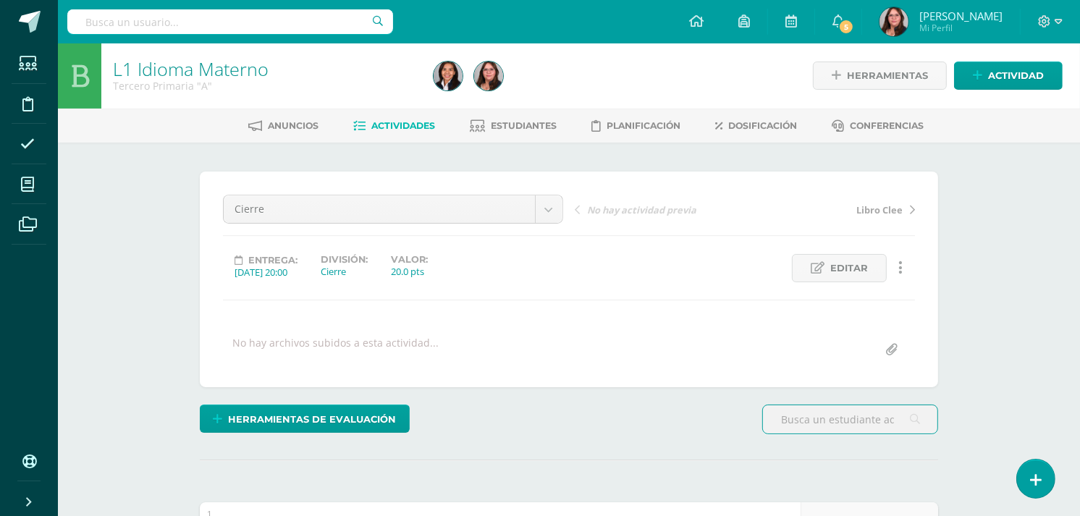
scroll to position [1, 0]
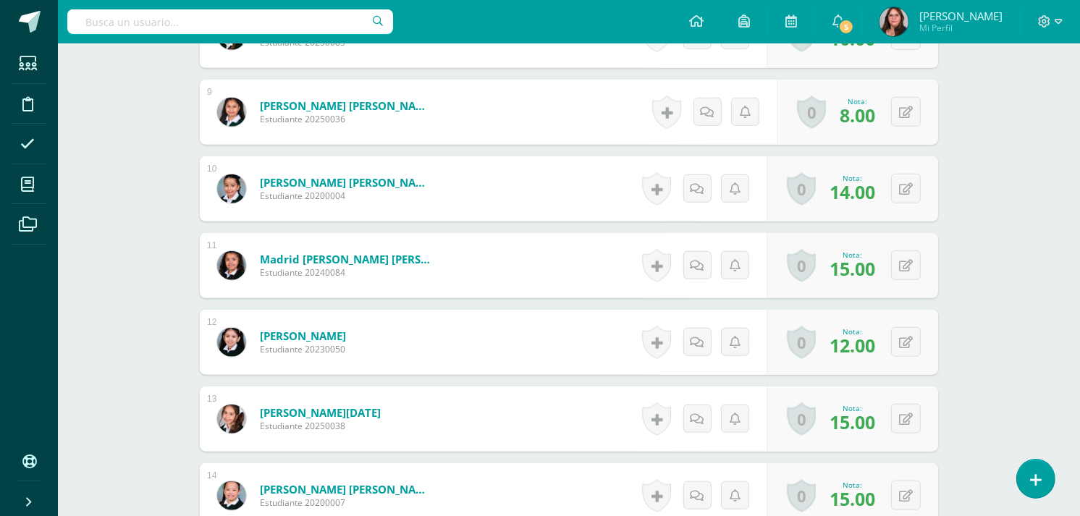
scroll to position [963, 0]
